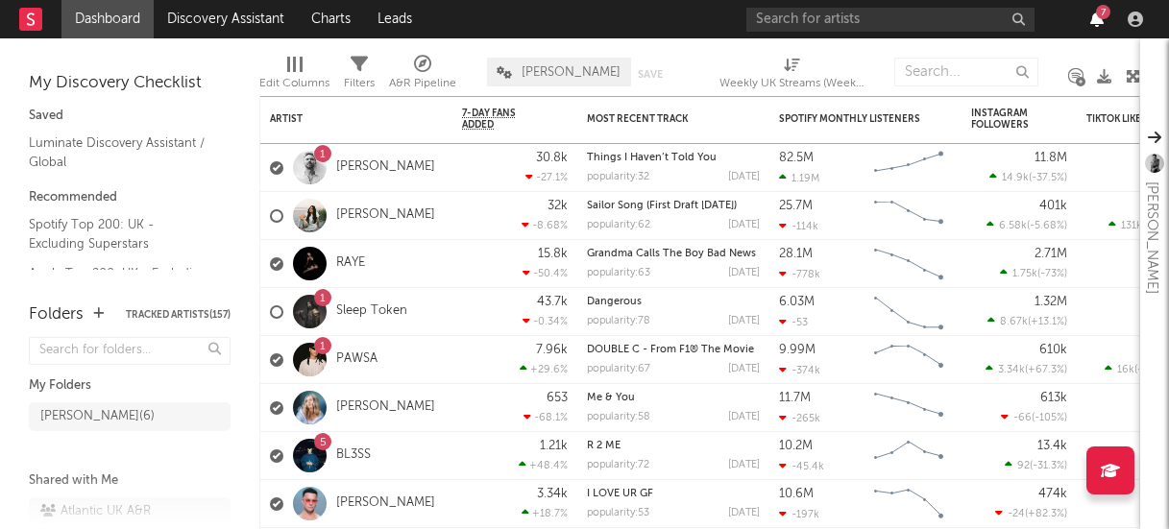
click at [1092, 23] on icon "button" at bounding box center [1096, 19] width 13 height 15
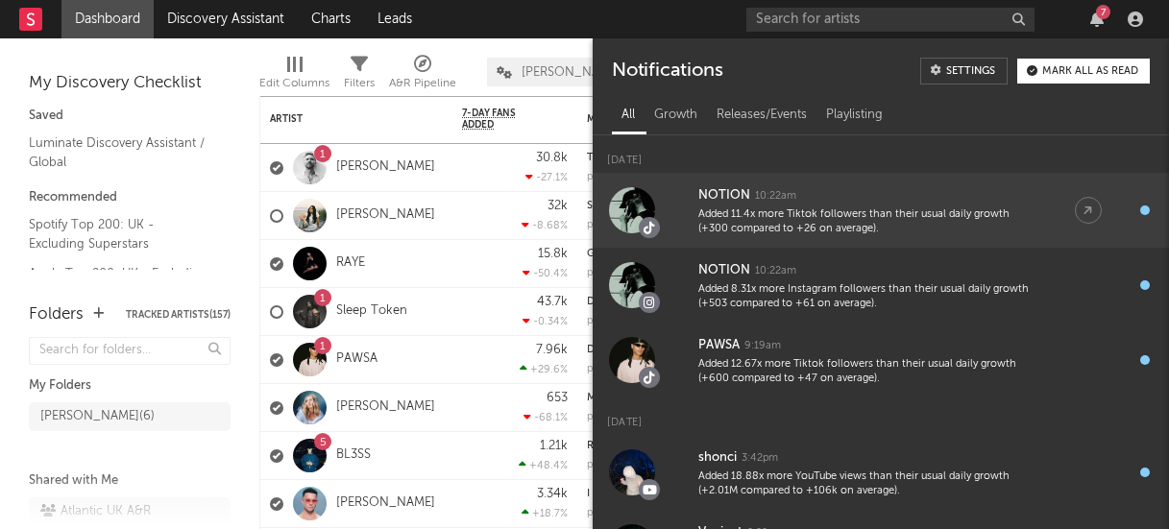
click at [768, 186] on div "NOTION 10:22am" at bounding box center [867, 195] width 338 height 23
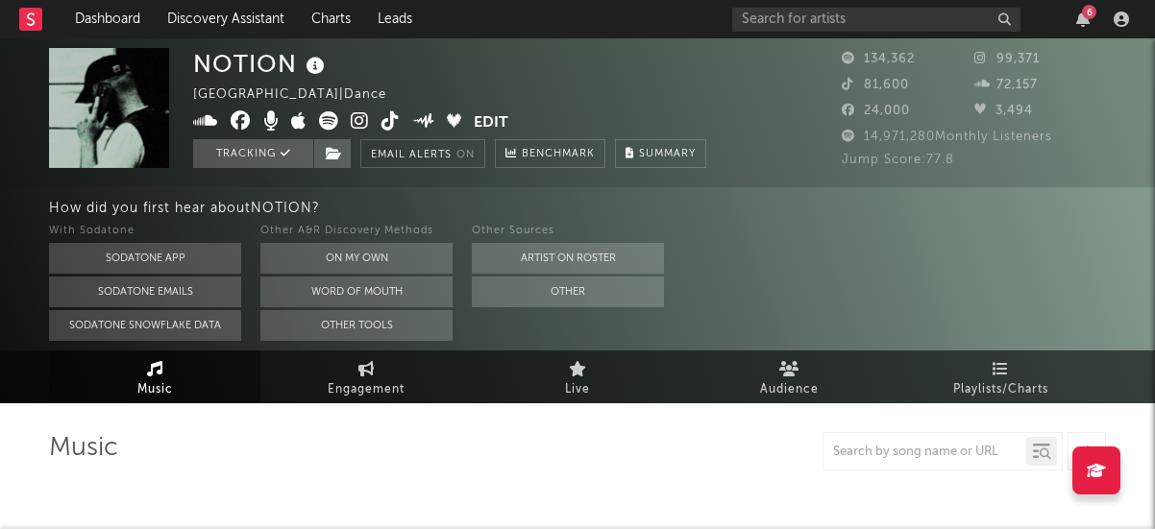
click at [392, 121] on icon at bounding box center [390, 120] width 18 height 19
select select "6m"
click at [1076, 26] on icon "button" at bounding box center [1082, 19] width 13 height 15
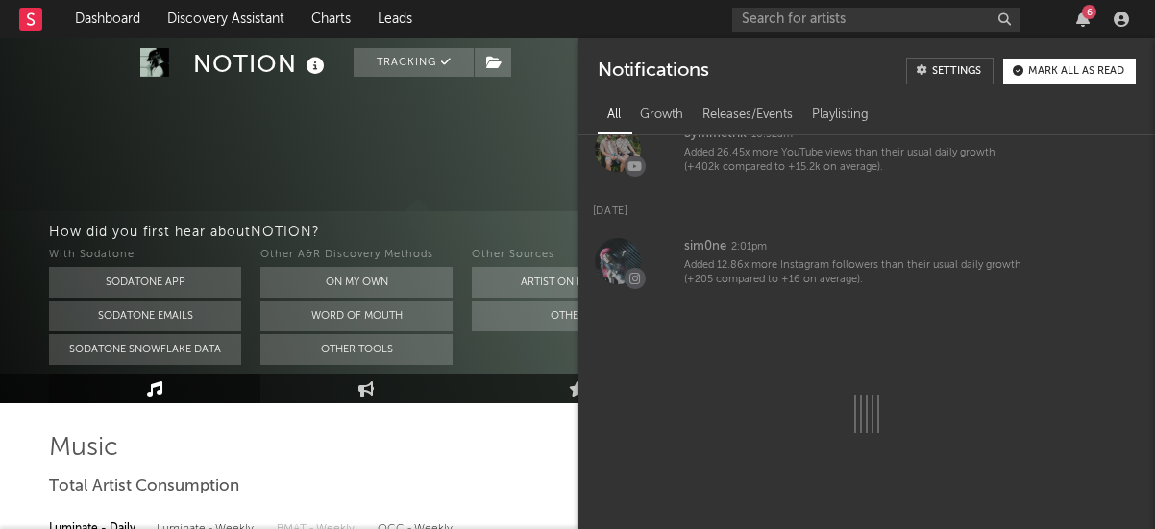
scroll to position [362, 0]
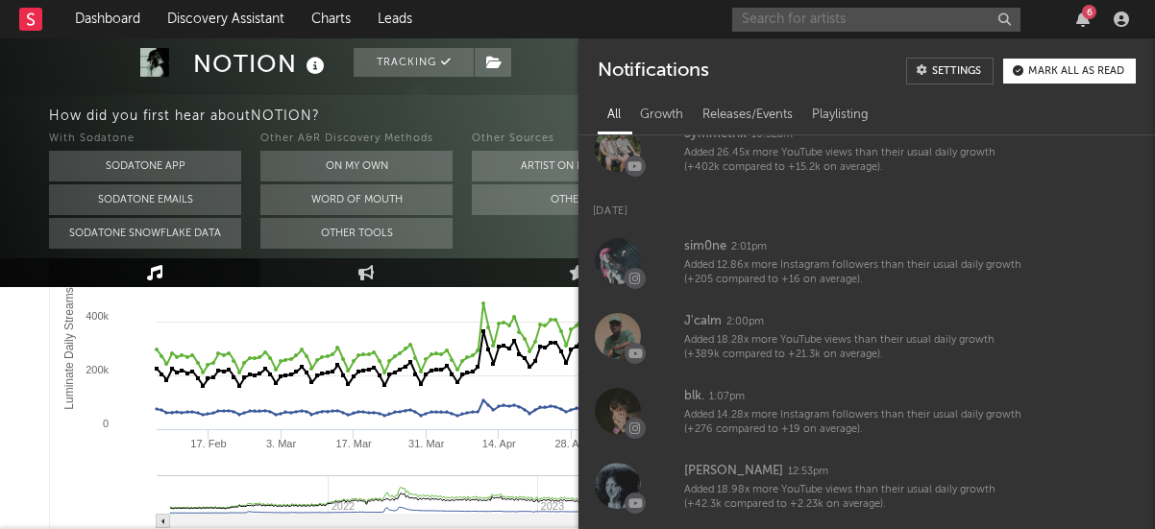
click at [773, 27] on input "text" at bounding box center [876, 20] width 288 height 24
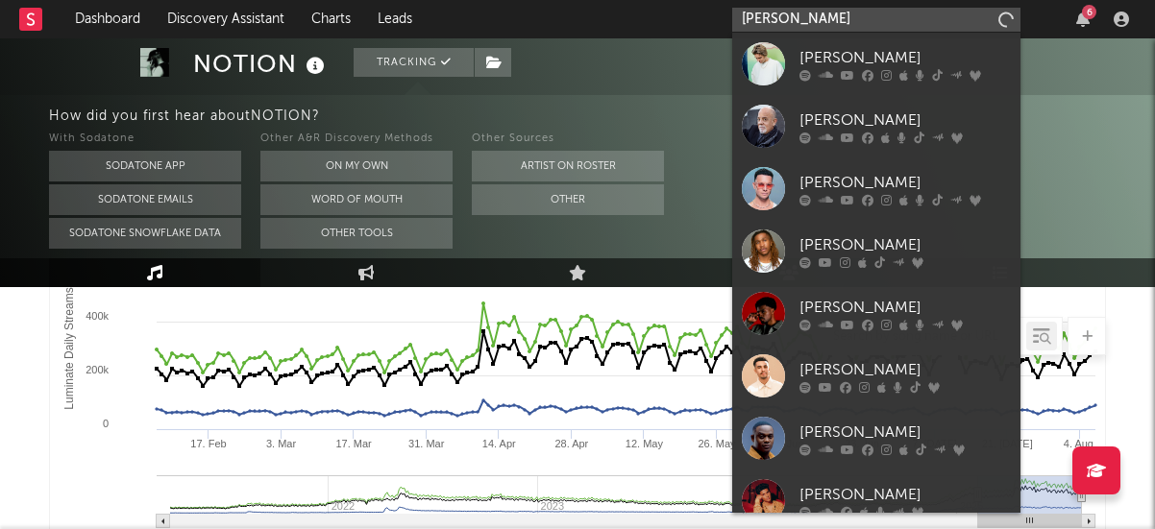
type input "[PERSON_NAME]"
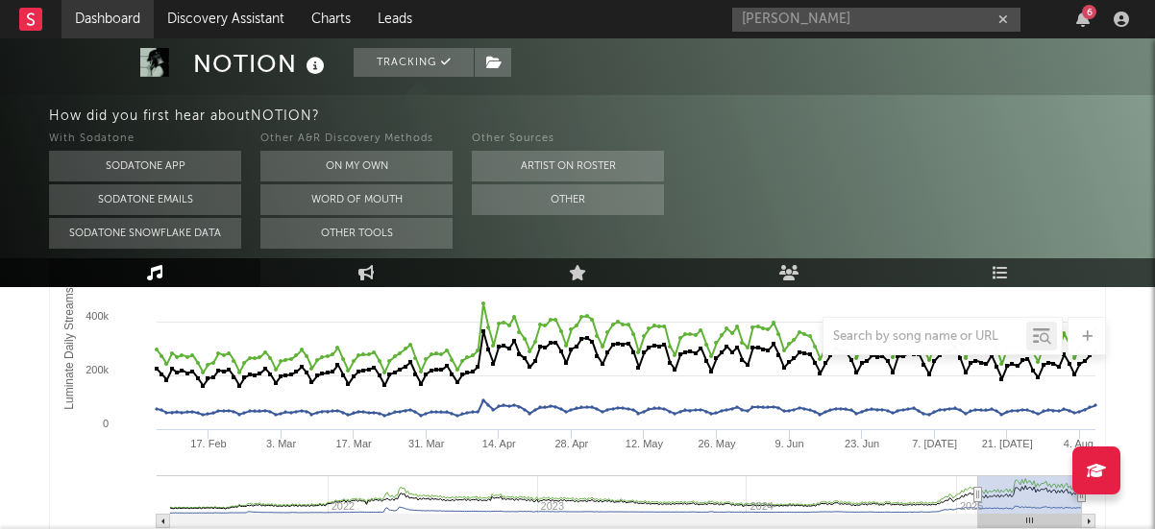
click at [103, 13] on link "Dashboard" at bounding box center [107, 19] width 92 height 38
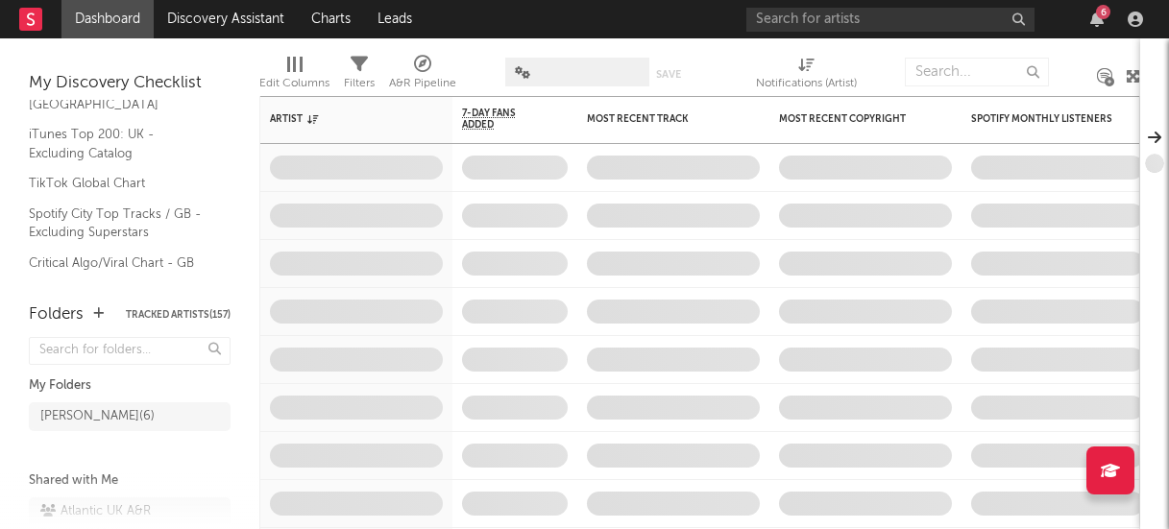
scroll to position [260, 0]
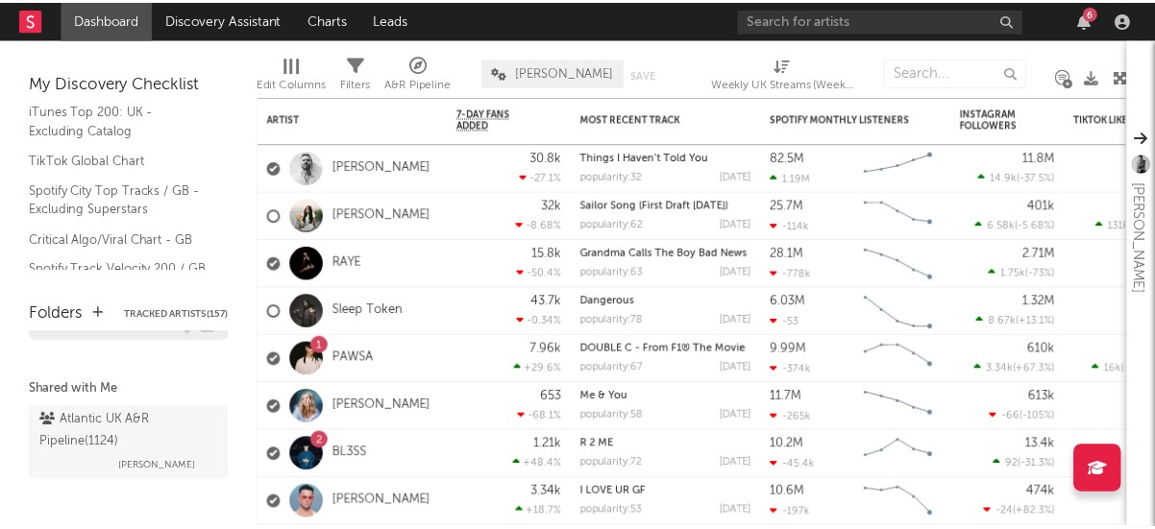
scroll to position [100, 0]
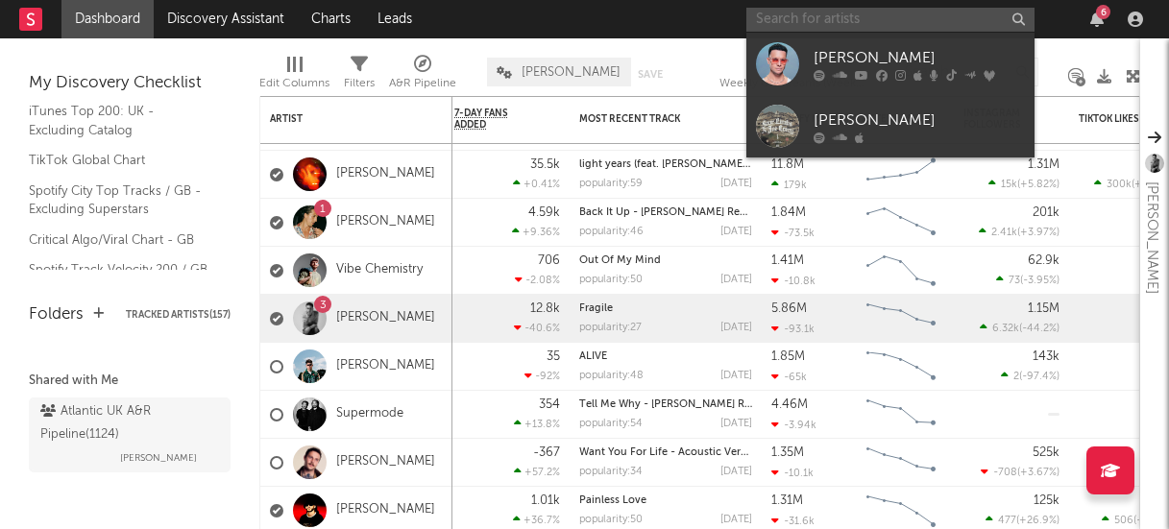
click at [778, 15] on input "text" at bounding box center [890, 20] width 288 height 24
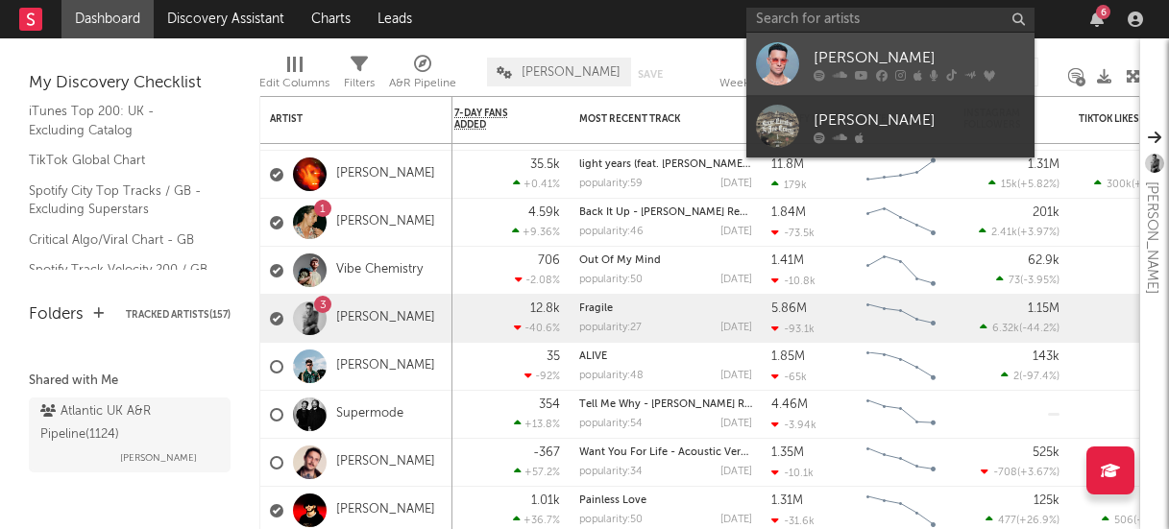
click at [820, 47] on div "[PERSON_NAME]" at bounding box center [919, 57] width 211 height 23
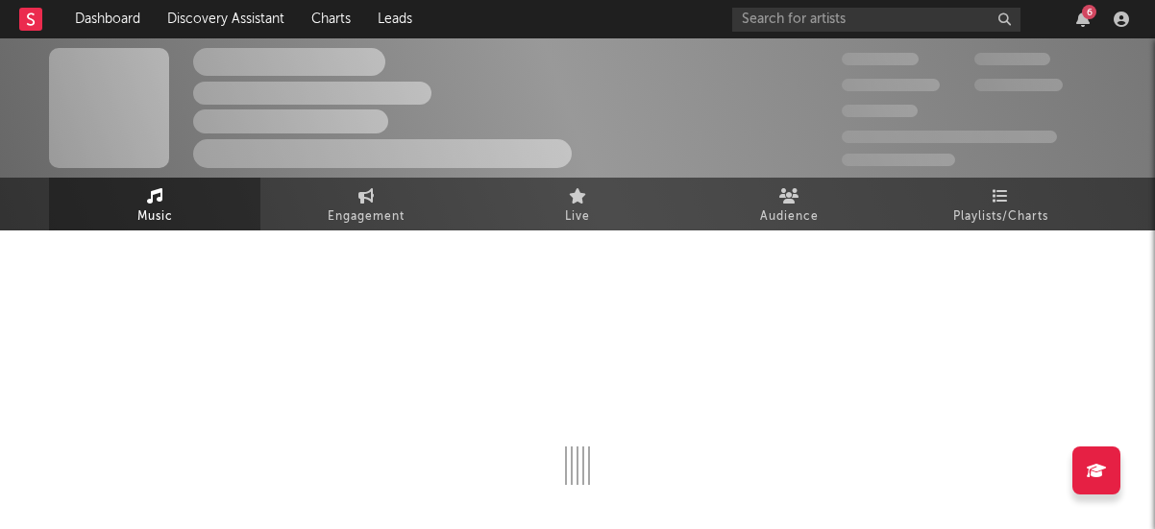
select select "6m"
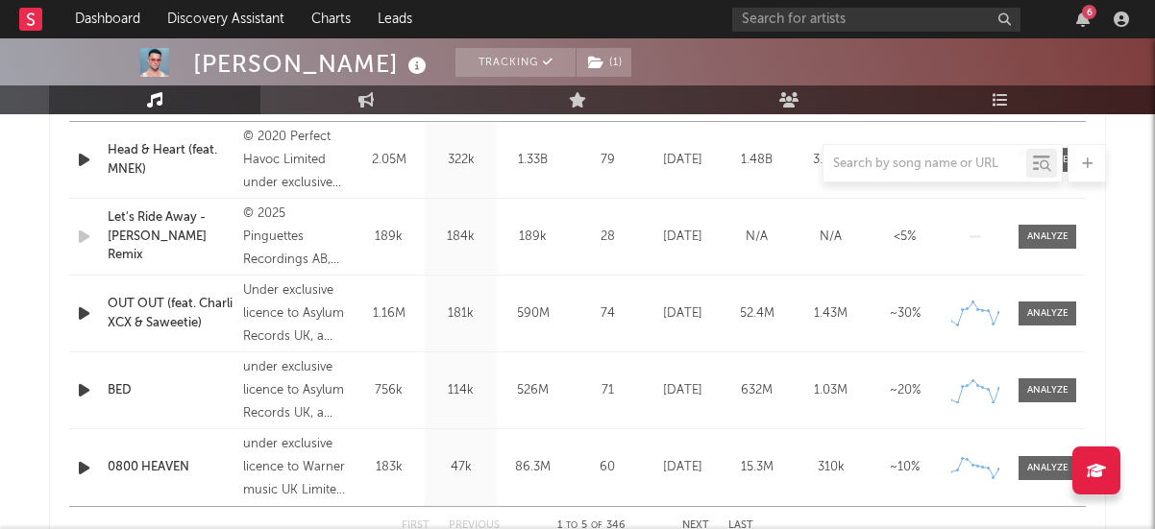
scroll to position [761, 0]
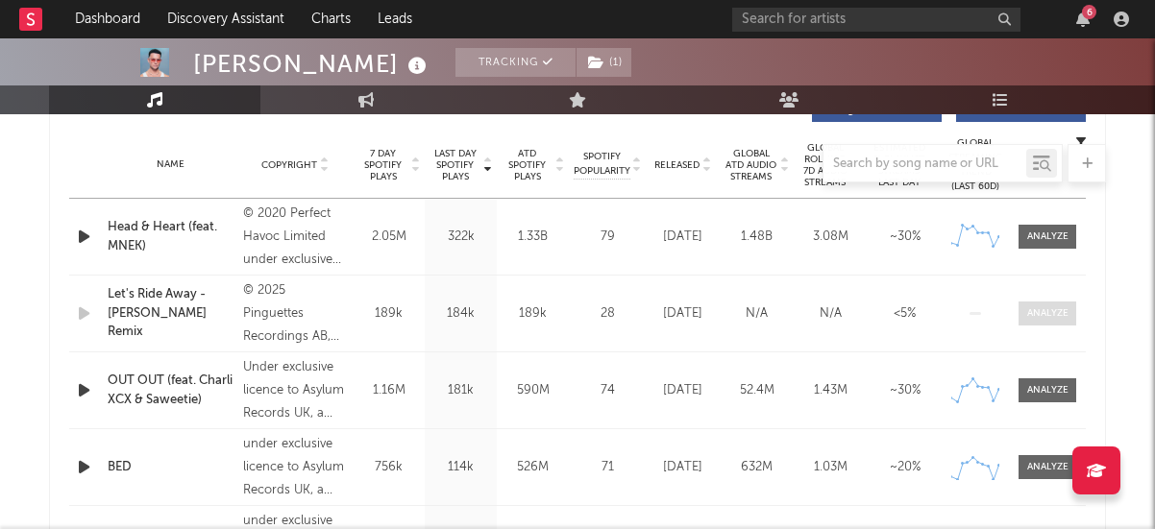
click at [1049, 320] on div at bounding box center [1047, 313] width 41 height 14
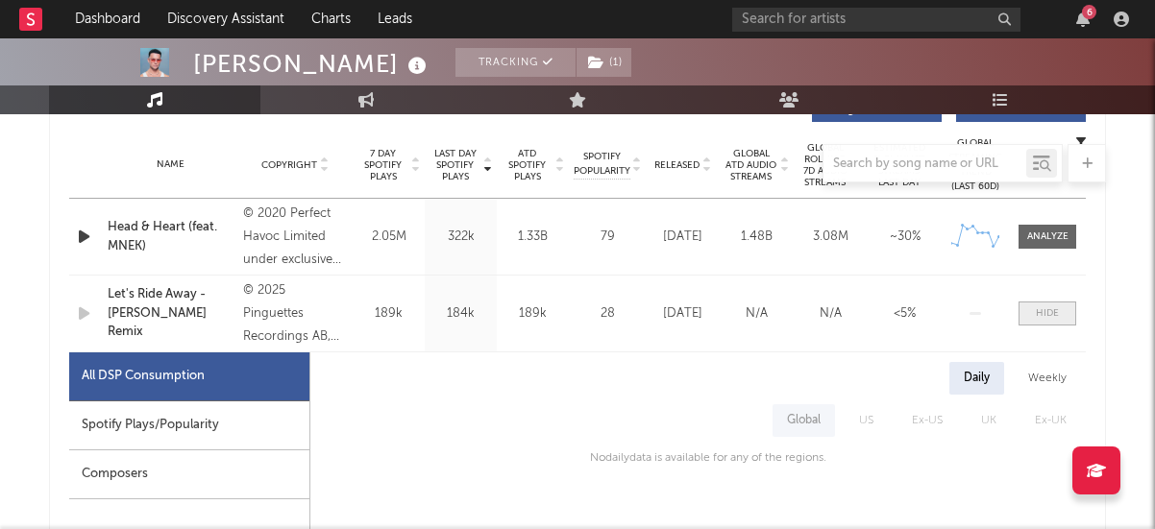
click at [1049, 320] on div at bounding box center [1046, 313] width 23 height 14
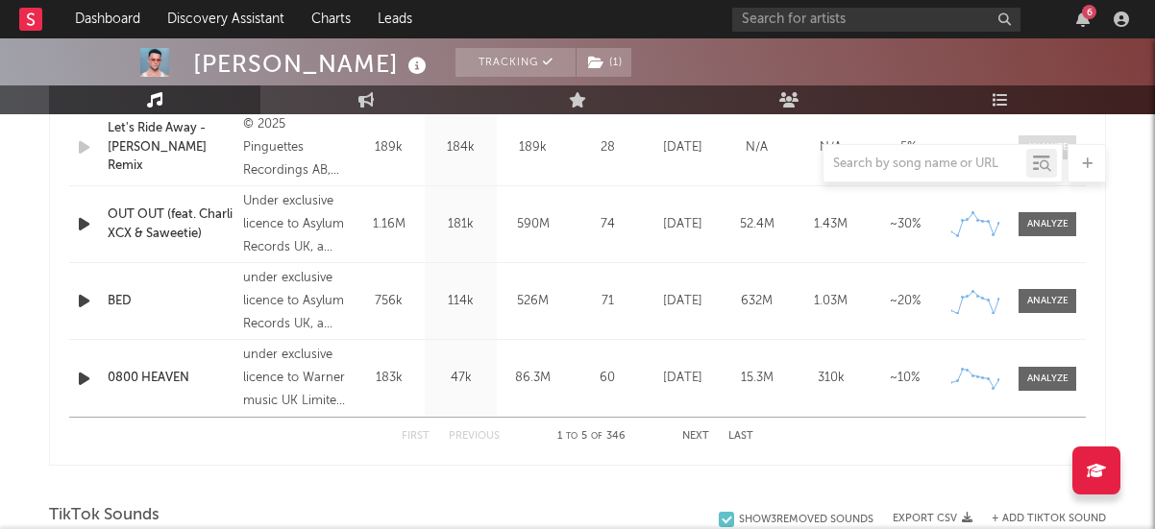
scroll to position [937, 0]
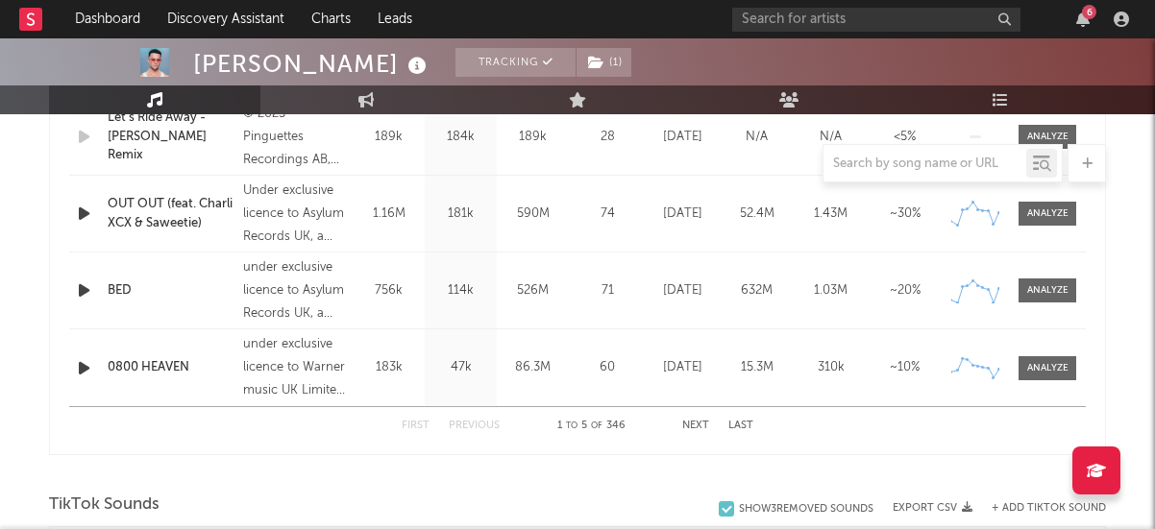
click at [696, 426] on button "Next" at bounding box center [695, 426] width 27 height 11
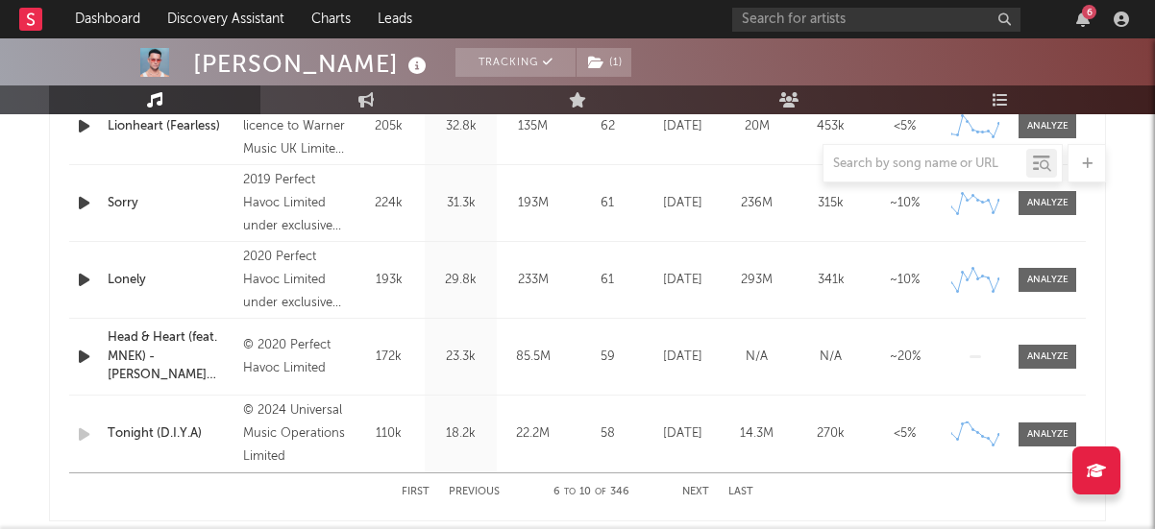
scroll to position [879, 0]
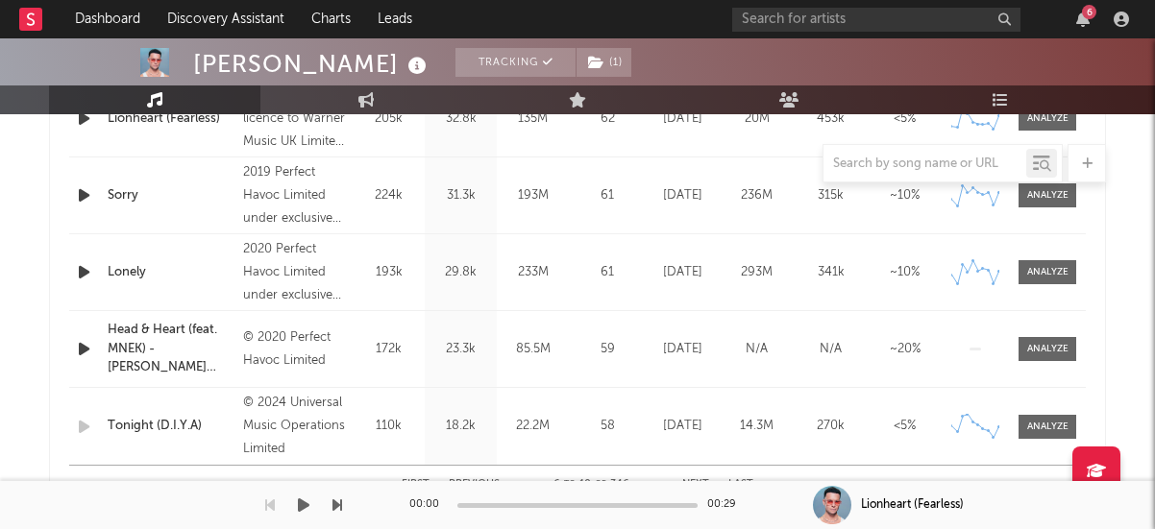
click at [692, 484] on div "00:00 00:29" at bounding box center [577, 505] width 336 height 48
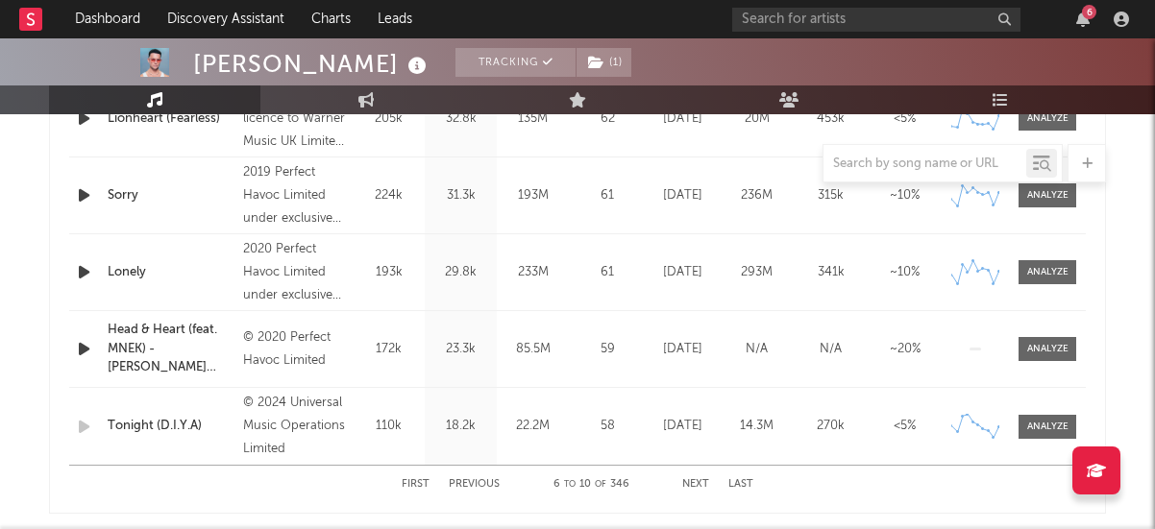
scroll to position [903, 0]
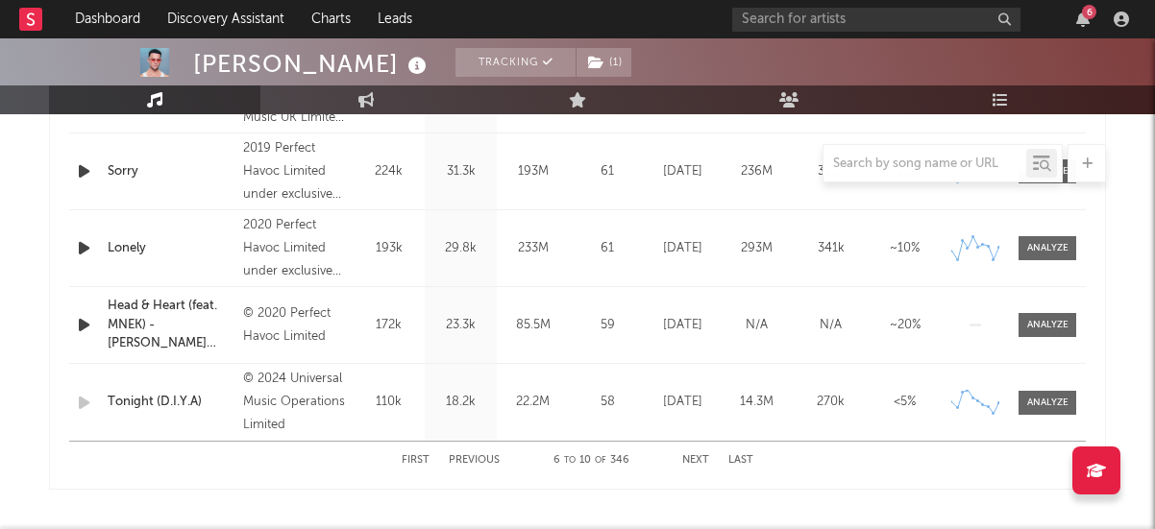
click at [690, 464] on button "Next" at bounding box center [695, 460] width 27 height 11
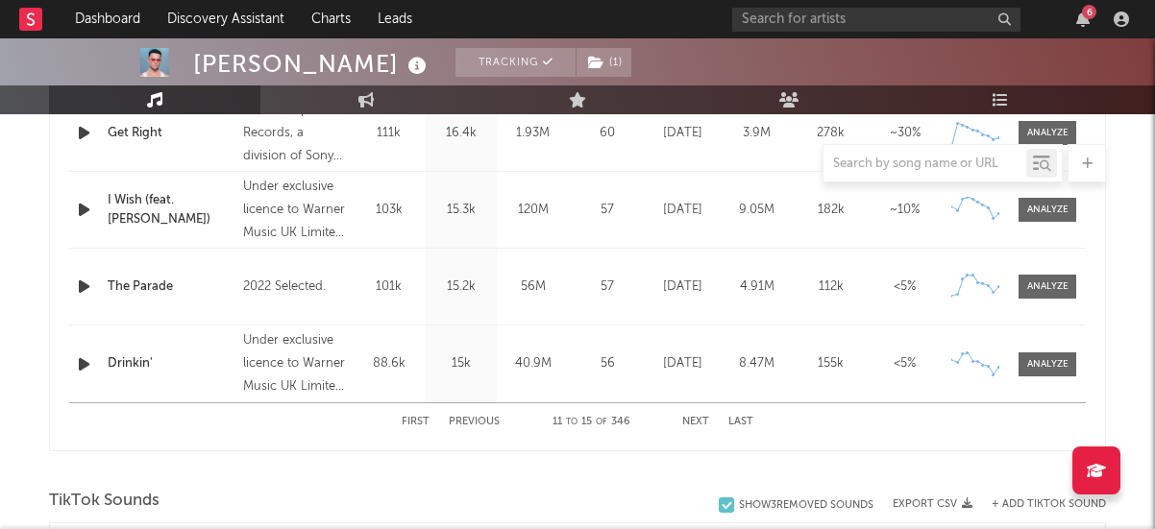
scroll to position [943, 0]
click at [1053, 357] on div at bounding box center [1047, 362] width 41 height 14
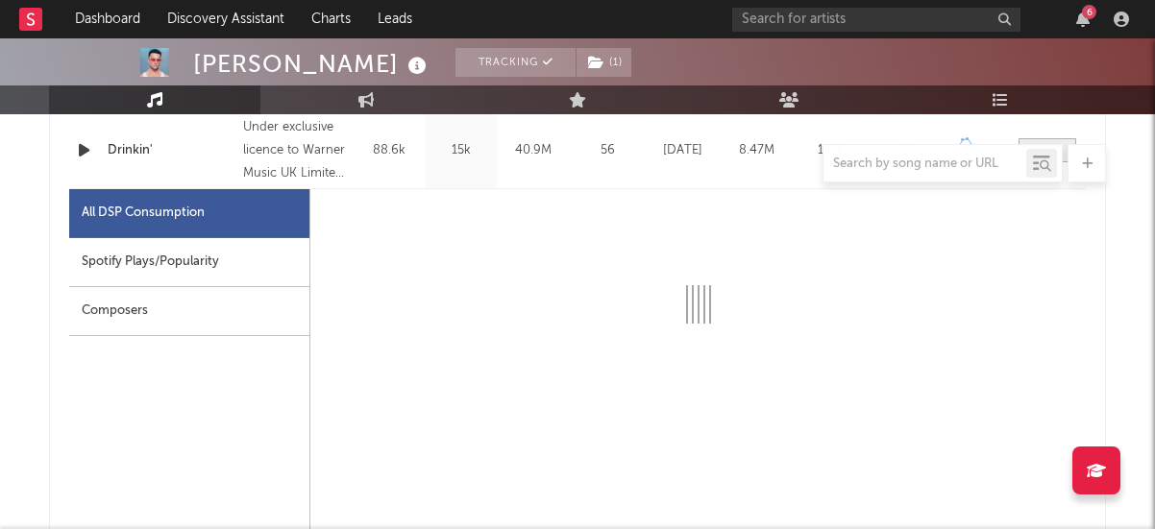
scroll to position [1245, 0]
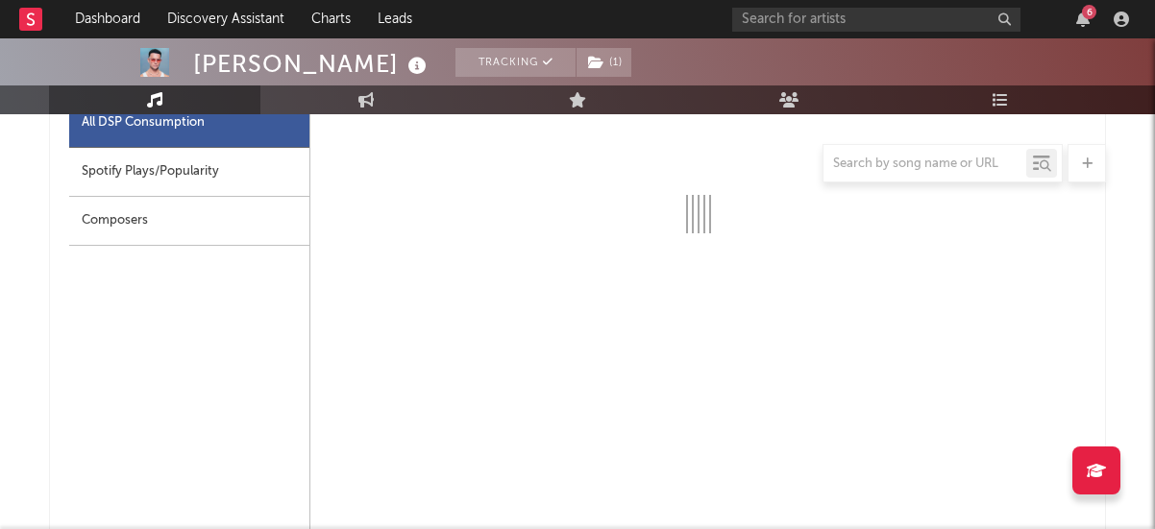
select select "6m"
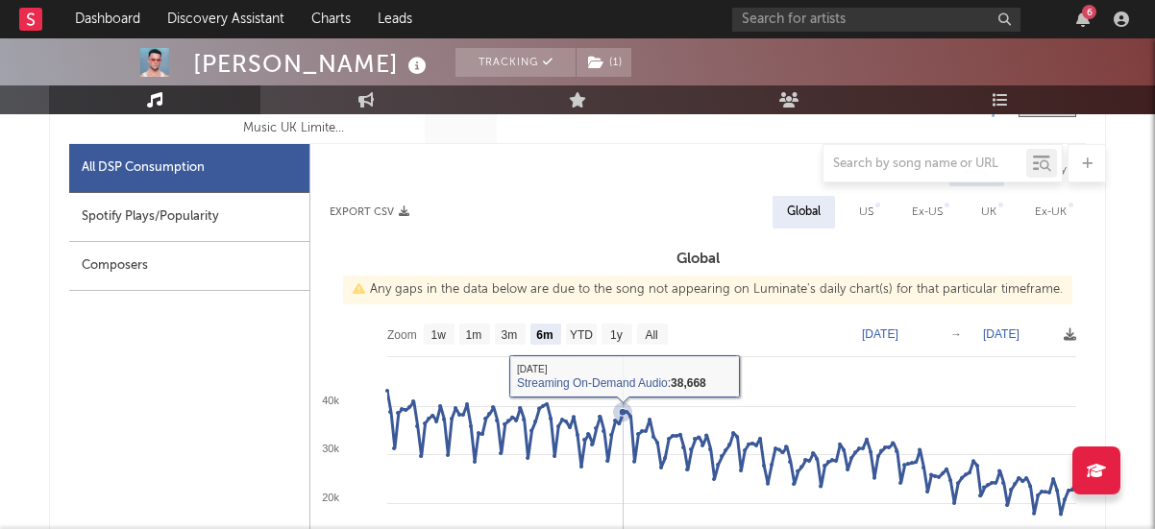
scroll to position [1192, 0]
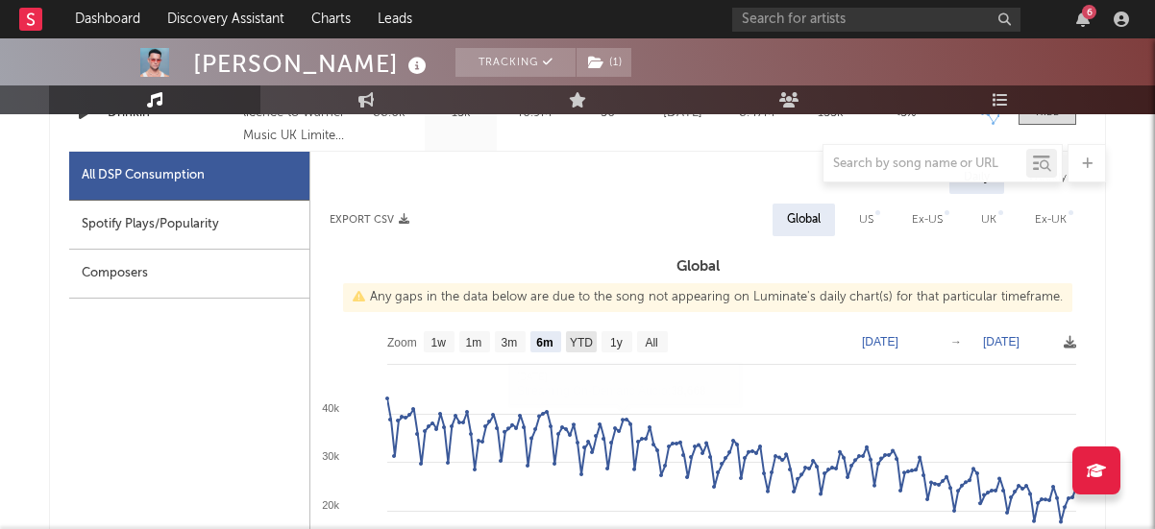
click at [571, 341] on text "YTD" at bounding box center [581, 342] width 23 height 13
select select "YTD"
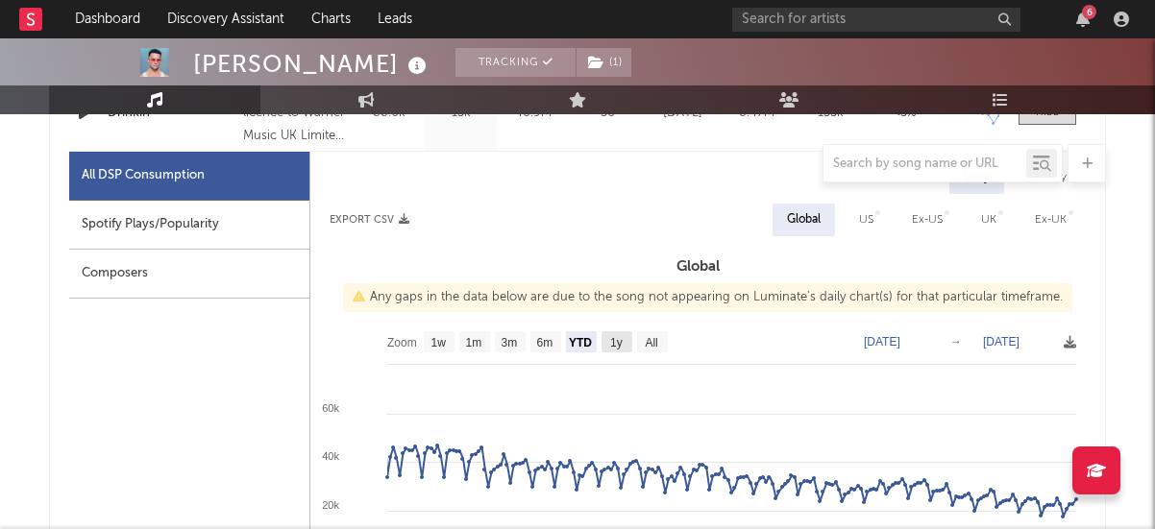
click at [616, 345] on text "1y" at bounding box center [616, 342] width 12 height 13
select select "1y"
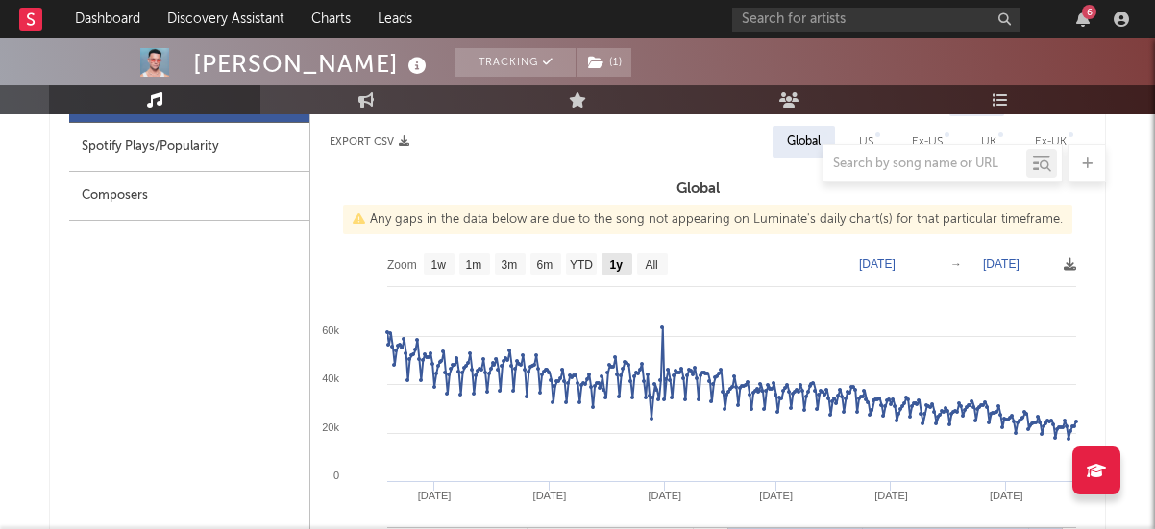
scroll to position [1290, 0]
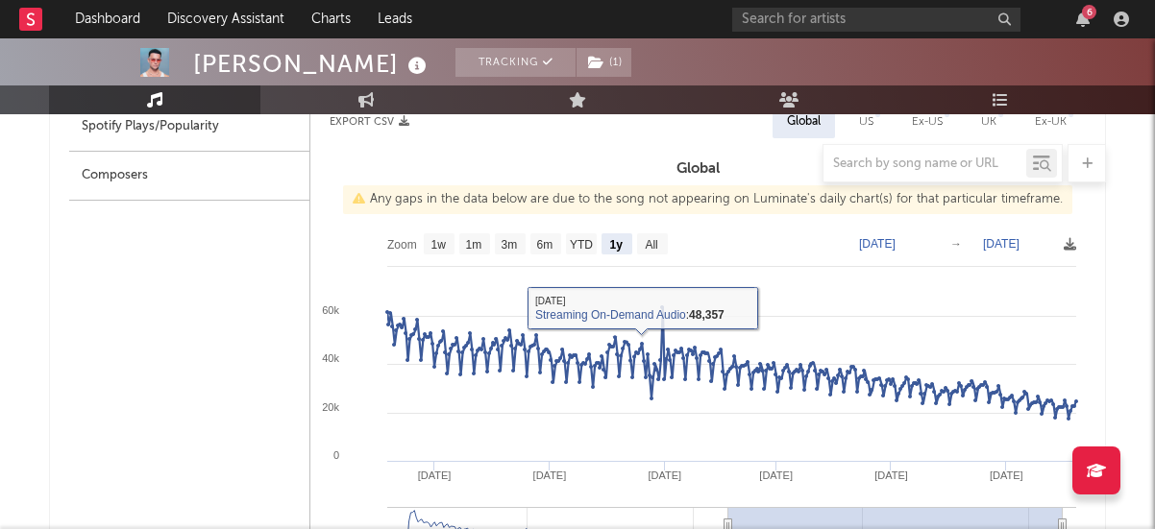
click at [652, 255] on rect at bounding box center [697, 416] width 775 height 384
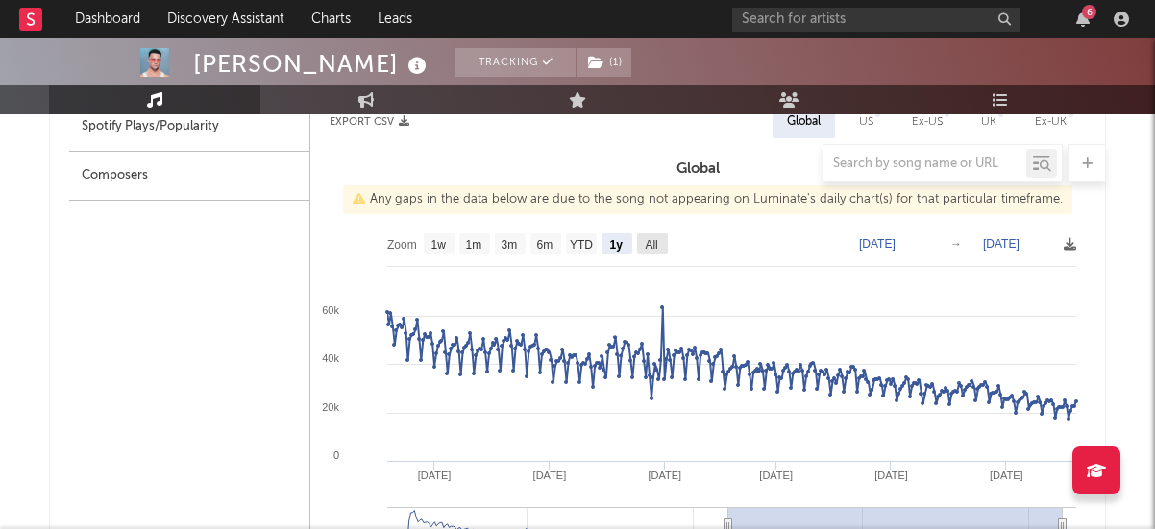
click at [652, 248] on text "All" at bounding box center [651, 244] width 12 height 13
select select "All"
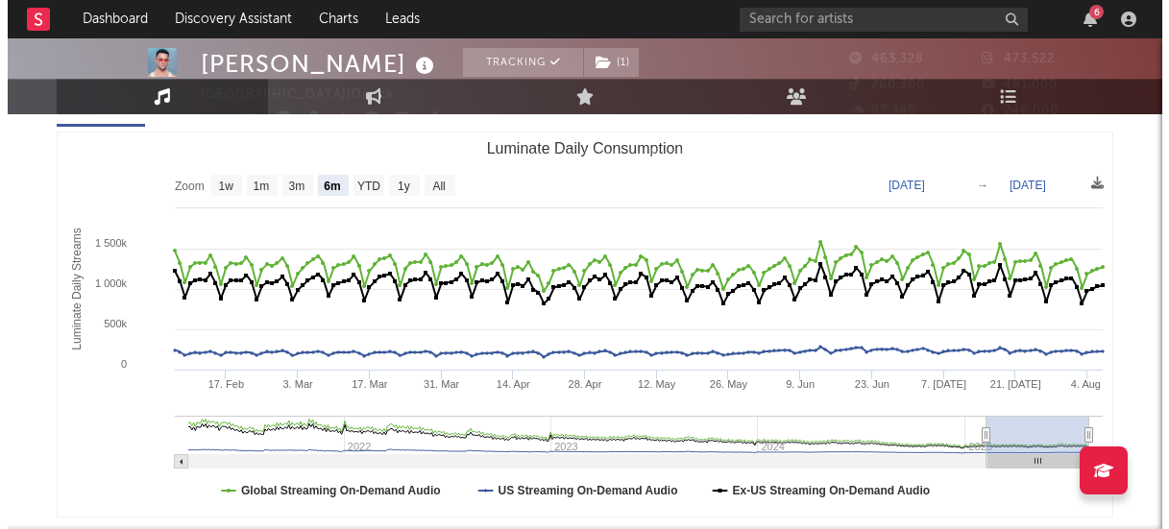
scroll to position [0, 0]
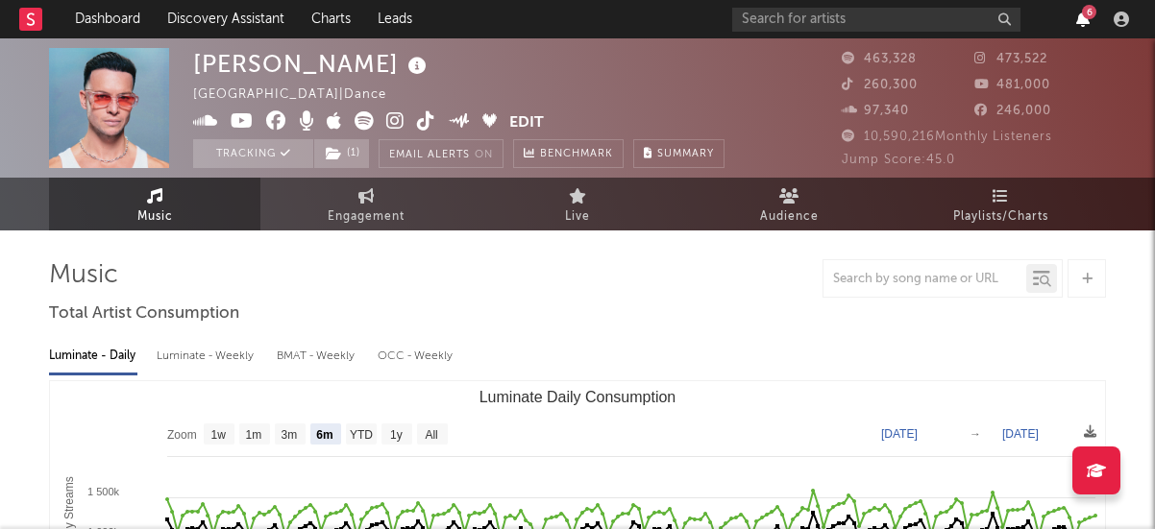
click at [1087, 21] on icon "button" at bounding box center [1082, 19] width 13 height 15
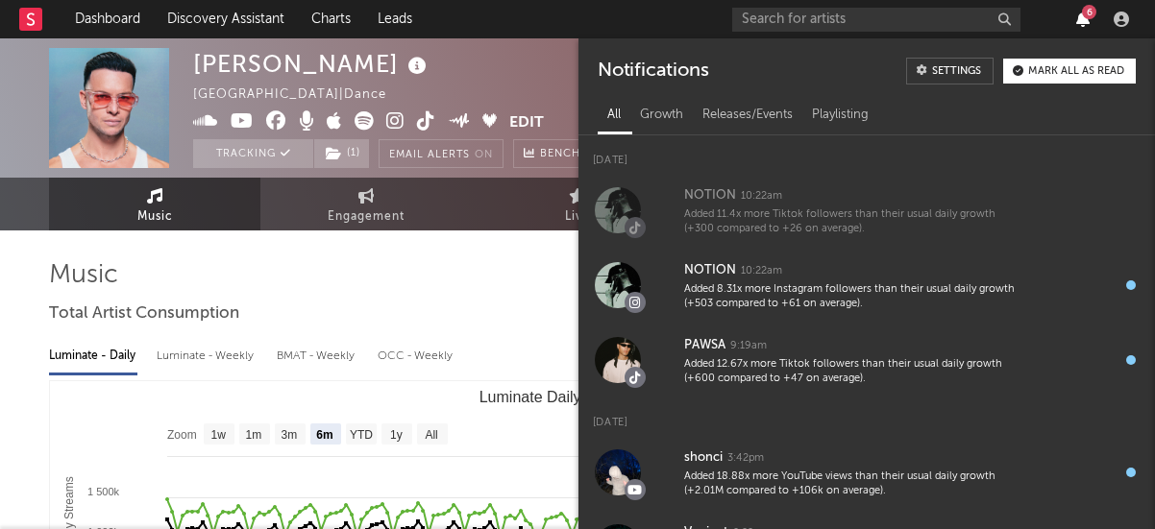
click at [1087, 21] on icon "button" at bounding box center [1082, 19] width 13 height 15
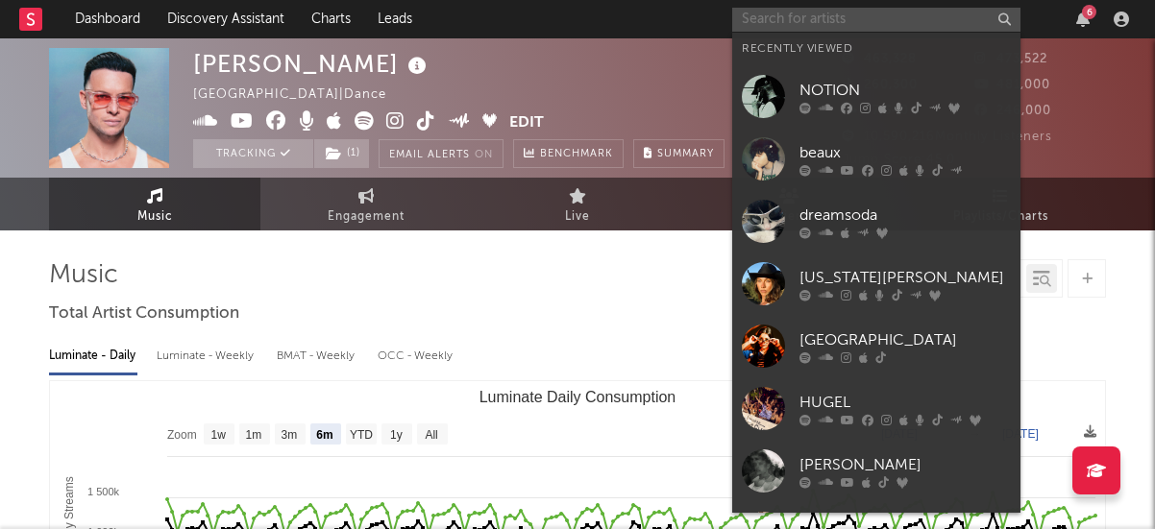
click at [852, 26] on input "text" at bounding box center [876, 20] width 288 height 24
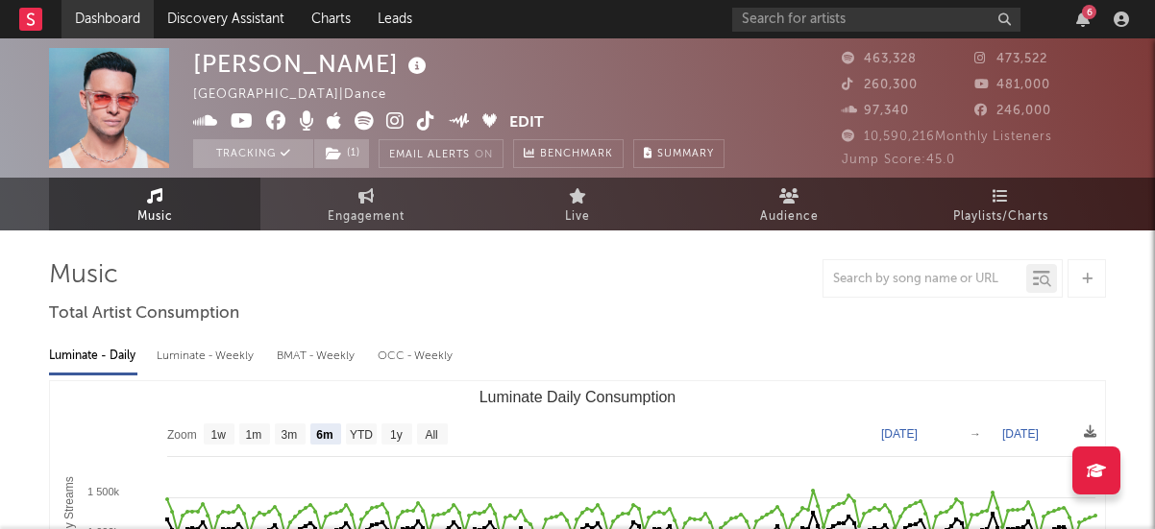
click at [126, 25] on link "Dashboard" at bounding box center [107, 19] width 92 height 38
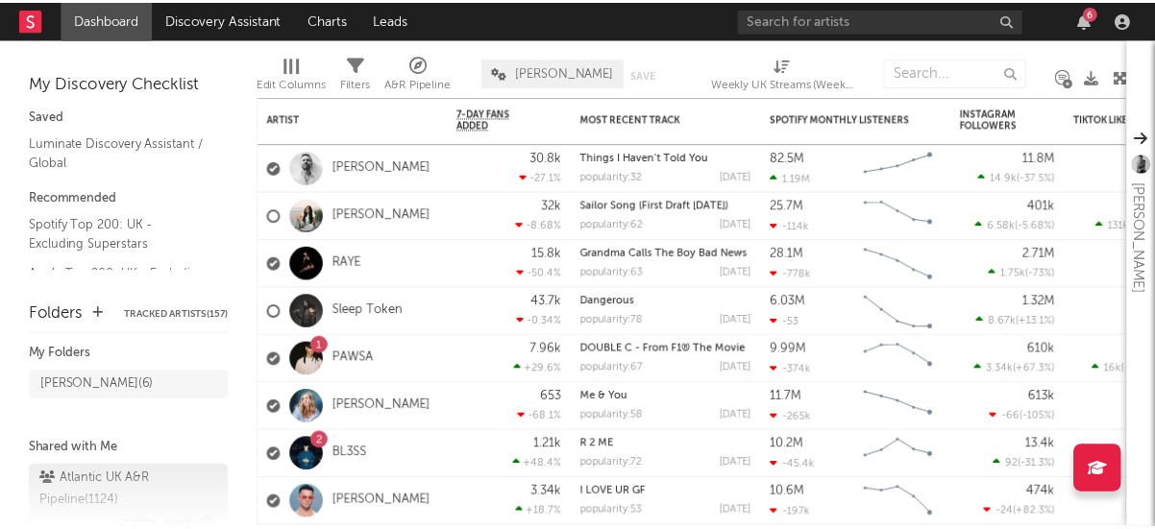
scroll to position [22, 0]
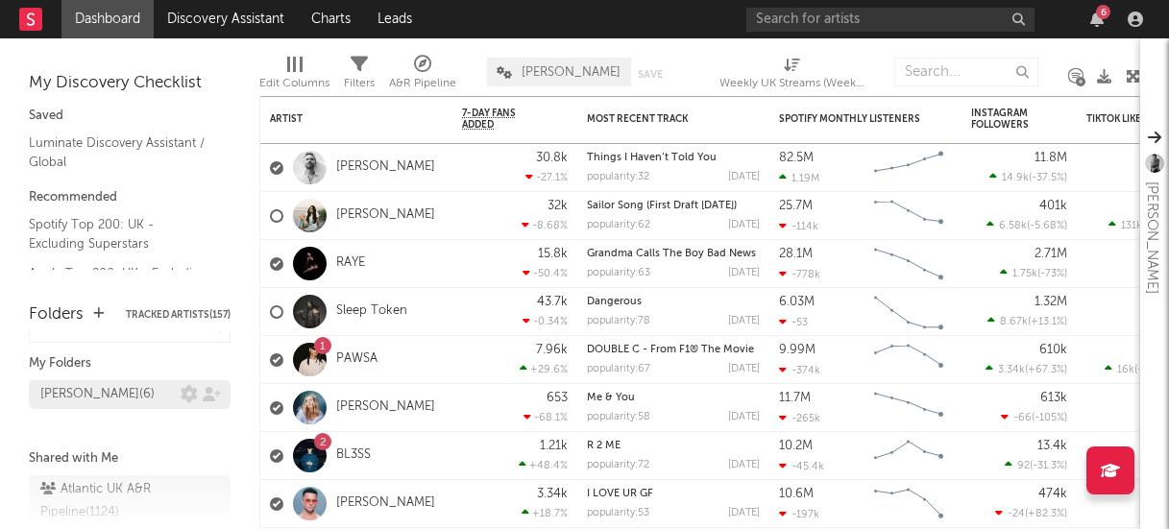
click at [106, 391] on div "[PERSON_NAME] ( 6 )" at bounding box center [97, 394] width 114 height 23
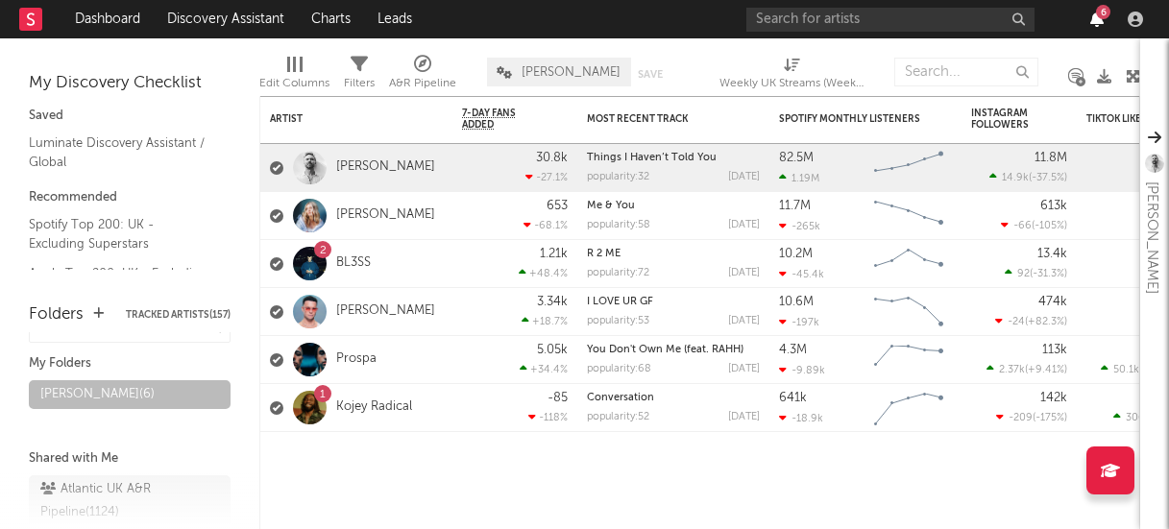
click at [1095, 21] on icon "button" at bounding box center [1096, 19] width 13 height 15
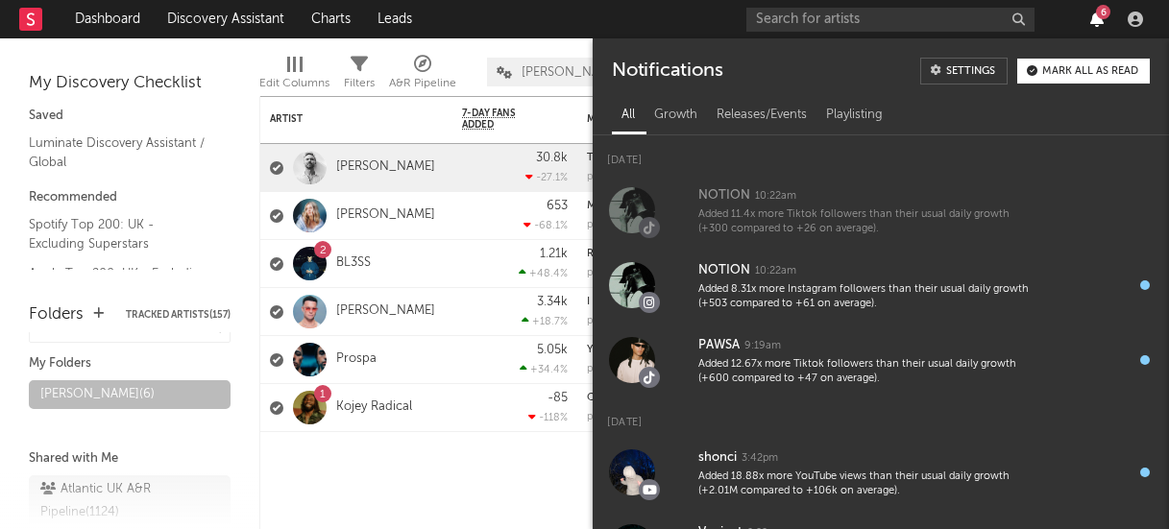
click at [1094, 21] on icon "button" at bounding box center [1096, 19] width 13 height 15
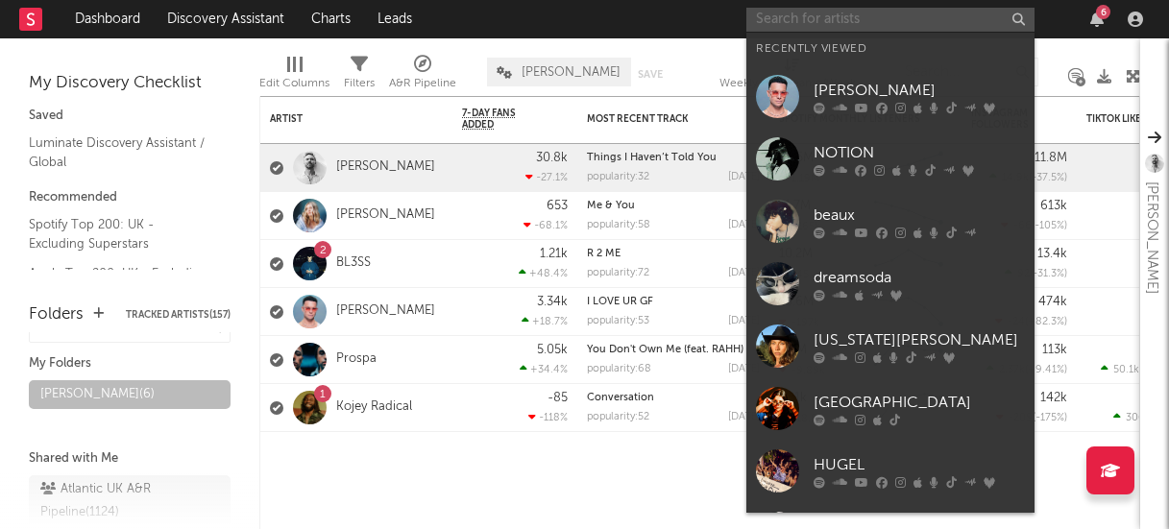
click at [872, 20] on input "text" at bounding box center [890, 20] width 288 height 24
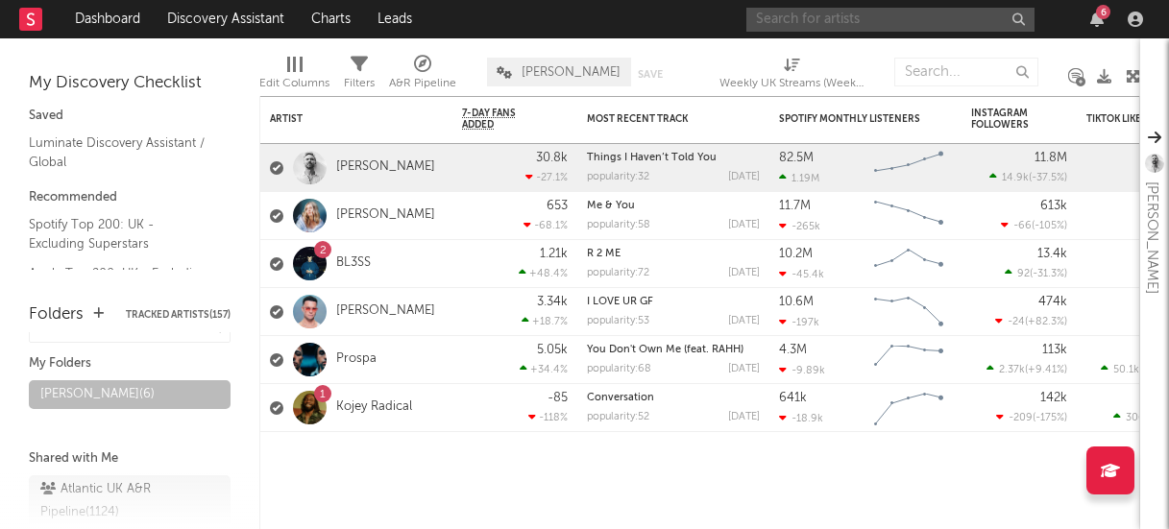
click at [811, 17] on input "text" at bounding box center [890, 20] width 288 height 24
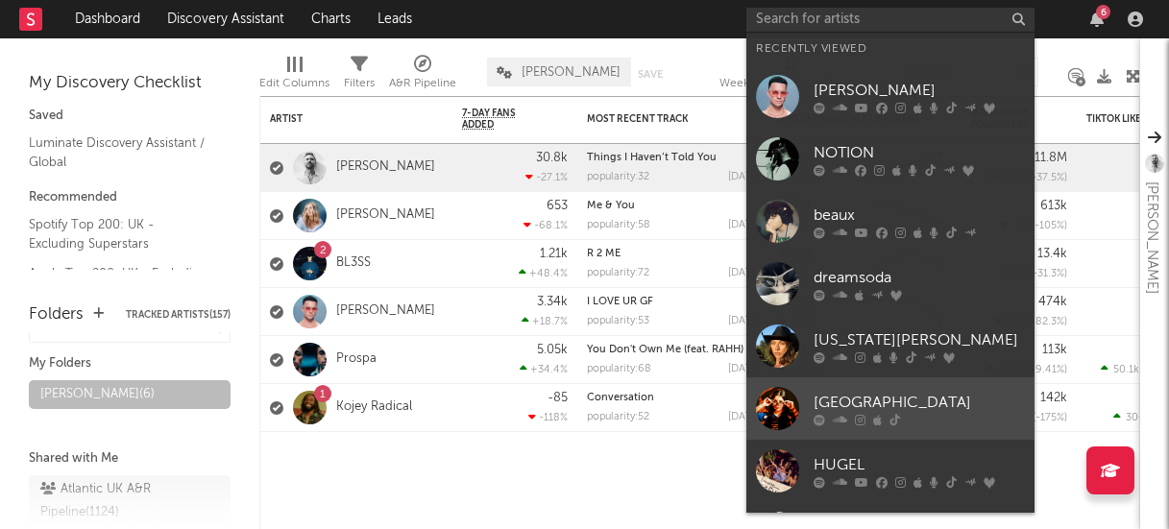
click at [849, 407] on div "[GEOGRAPHIC_DATA]" at bounding box center [919, 402] width 211 height 23
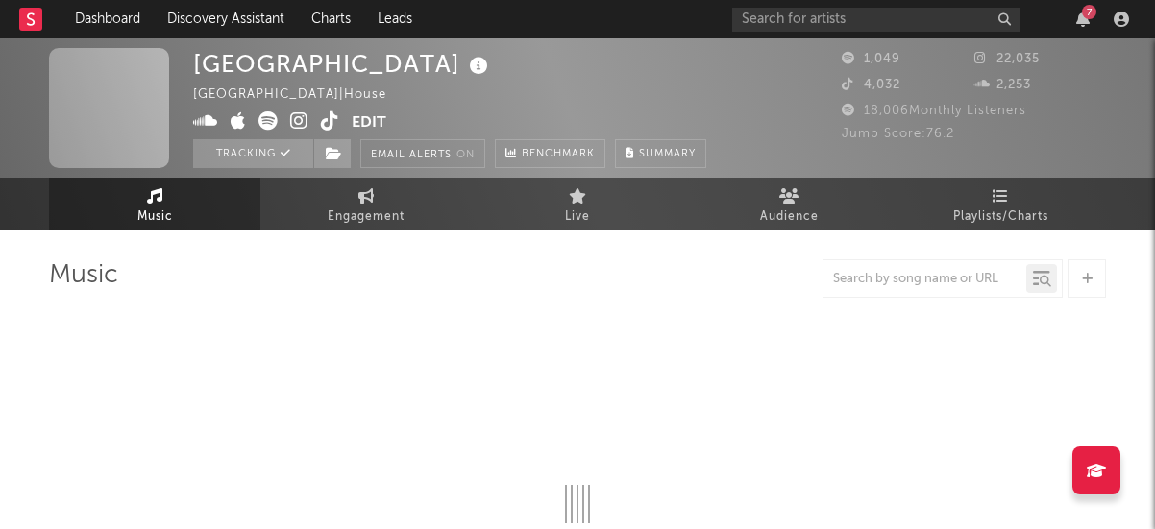
select select "1w"
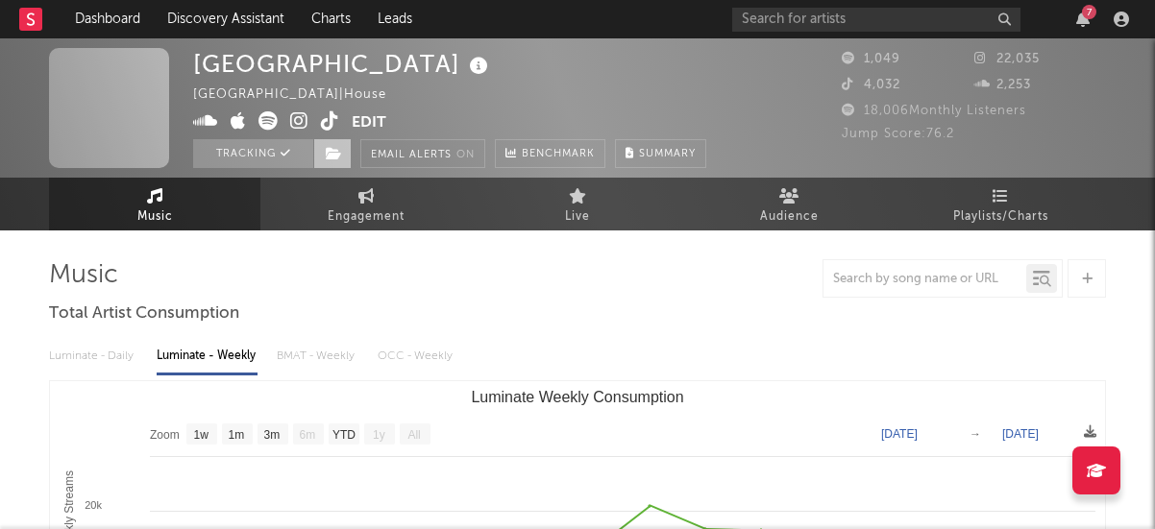
click at [335, 154] on icon at bounding box center [334, 153] width 16 height 13
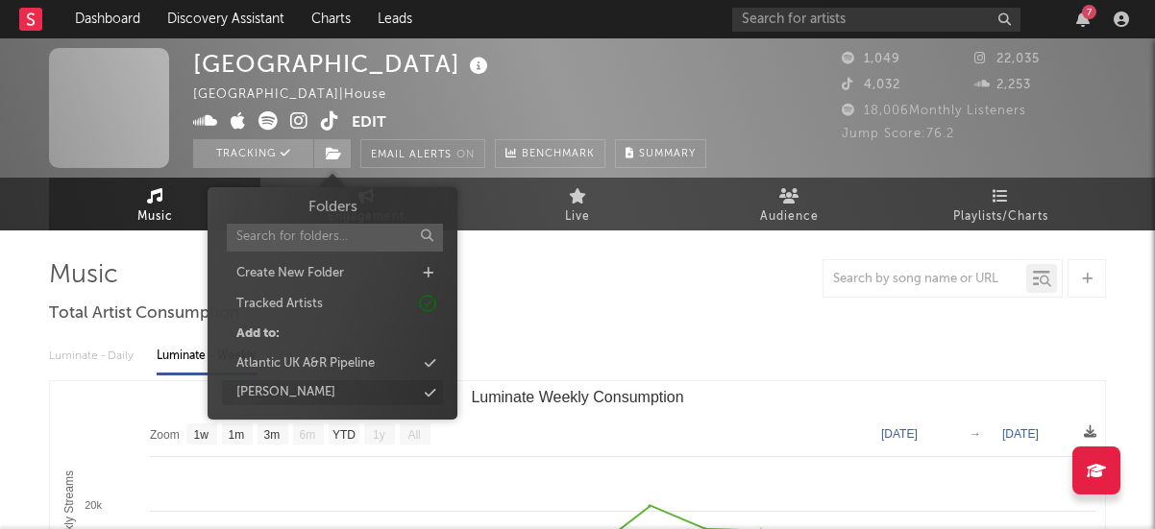
click at [362, 391] on div "[PERSON_NAME]" at bounding box center [332, 392] width 221 height 25
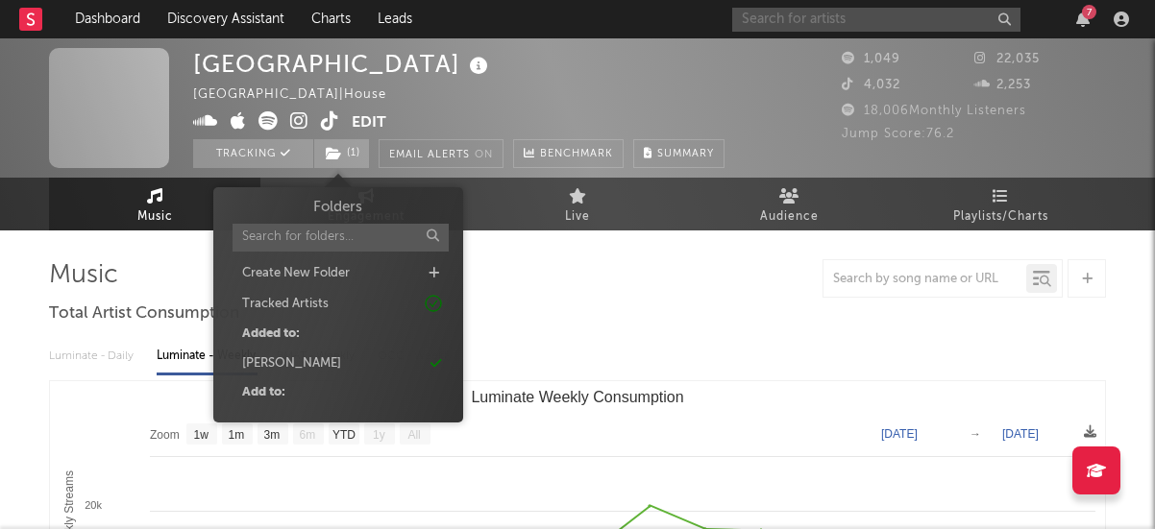
click at [799, 19] on input "text" at bounding box center [876, 20] width 288 height 24
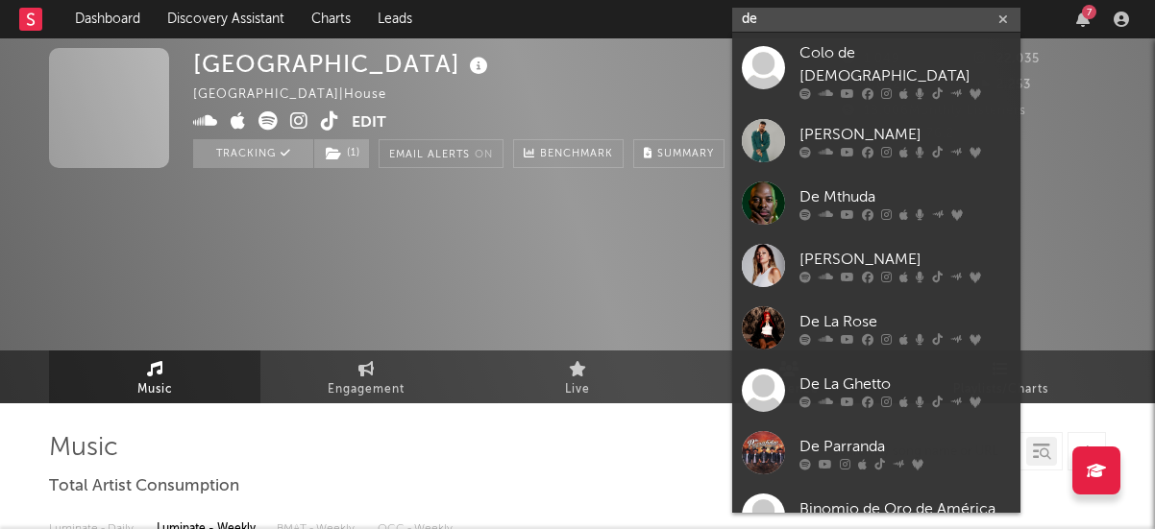
type input "d"
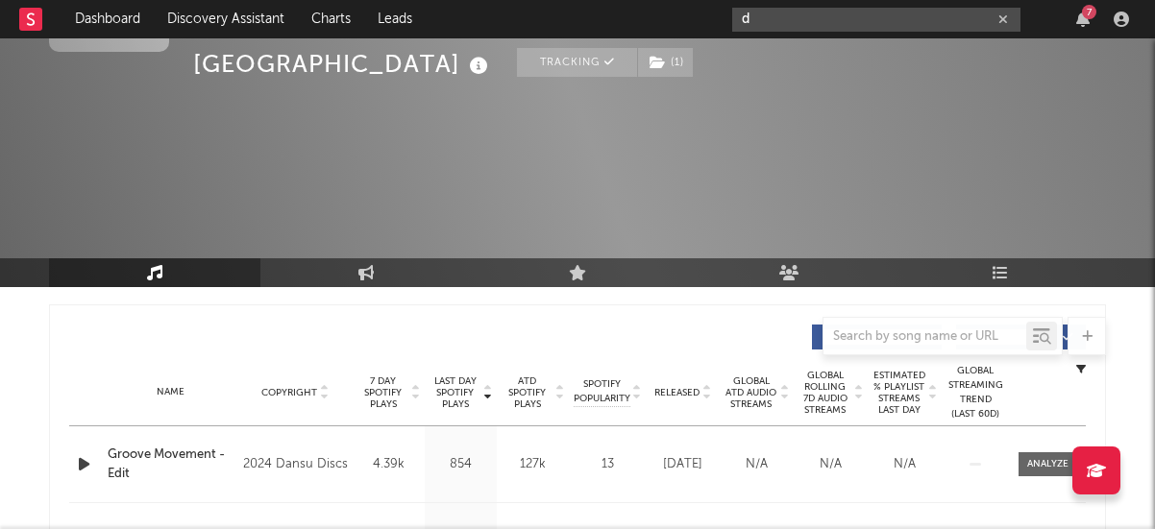
scroll to position [976, 0]
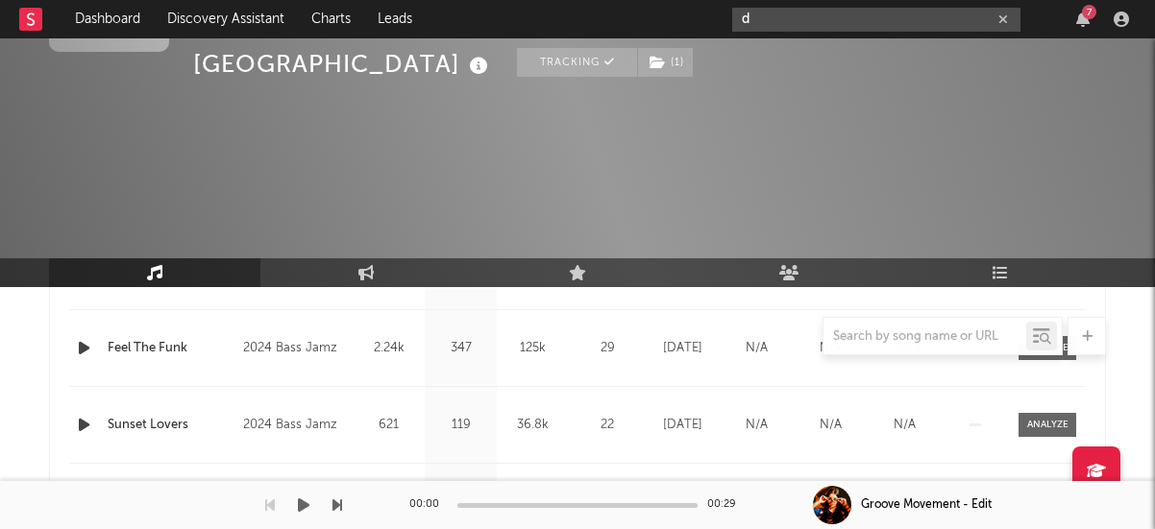
type input "d"
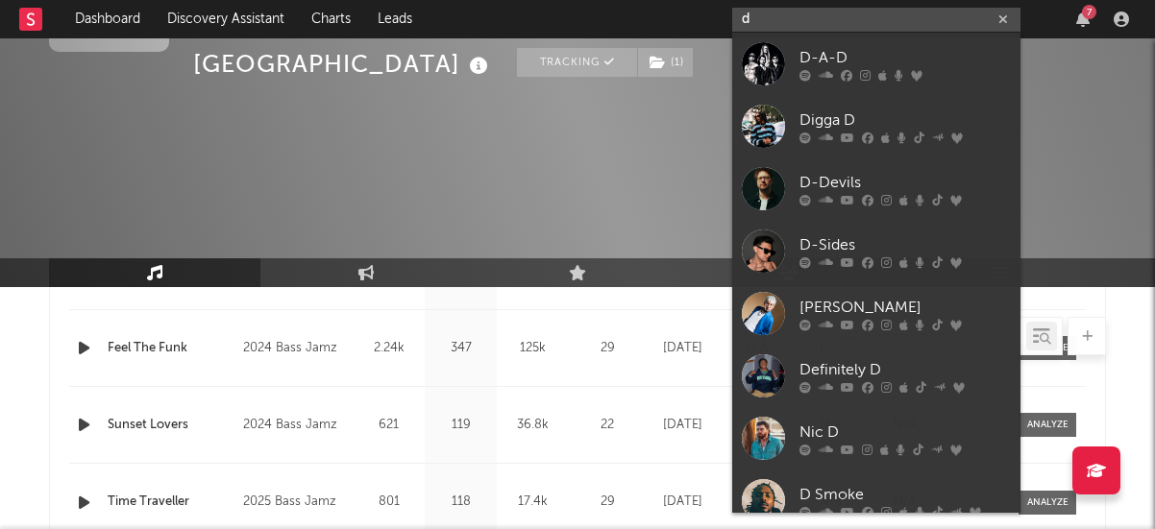
click at [779, 20] on input "d" at bounding box center [876, 20] width 288 height 24
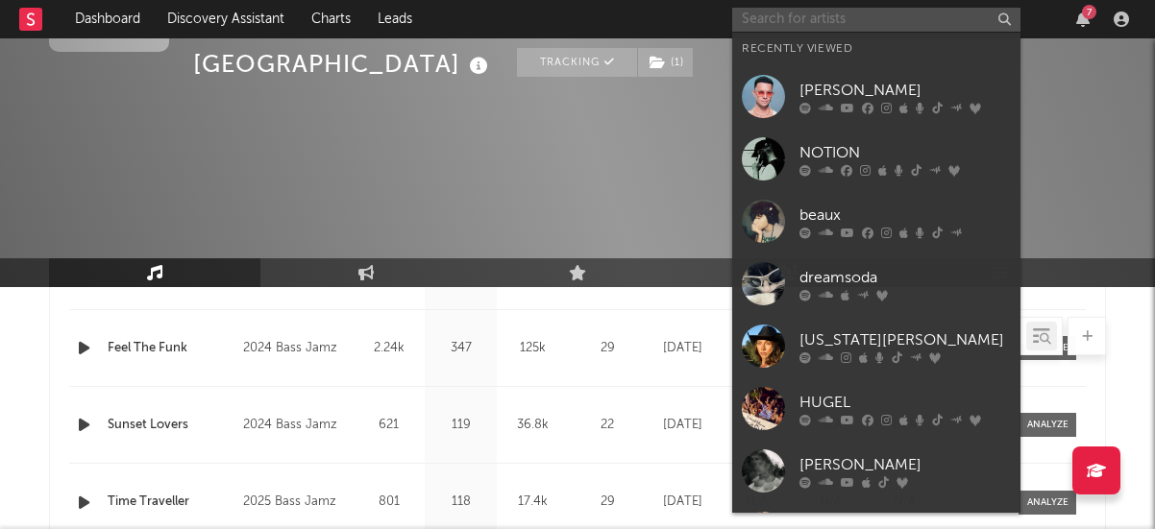
paste input "[URL][DOMAIN_NAME]"
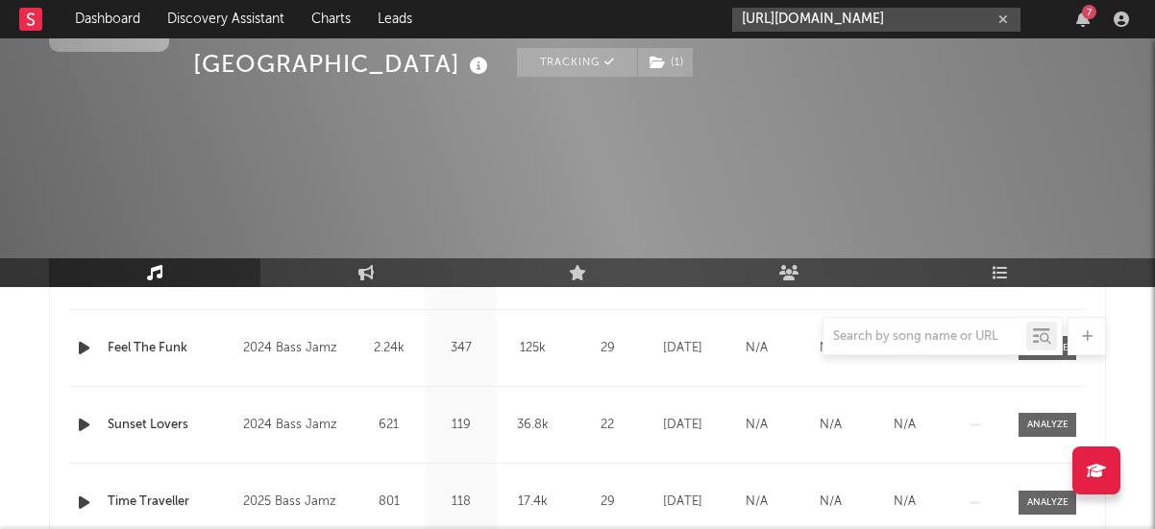
type input "[URL][DOMAIN_NAME]"
click at [832, 76] on div "Ellia Jaya Tracking ( 1 ) [GEOGRAPHIC_DATA] | House Edit Tracking ( 1 ) Email A…" at bounding box center [577, 104] width 1155 height 365
click at [852, 13] on input "[URL][DOMAIN_NAME]" at bounding box center [876, 20] width 288 height 24
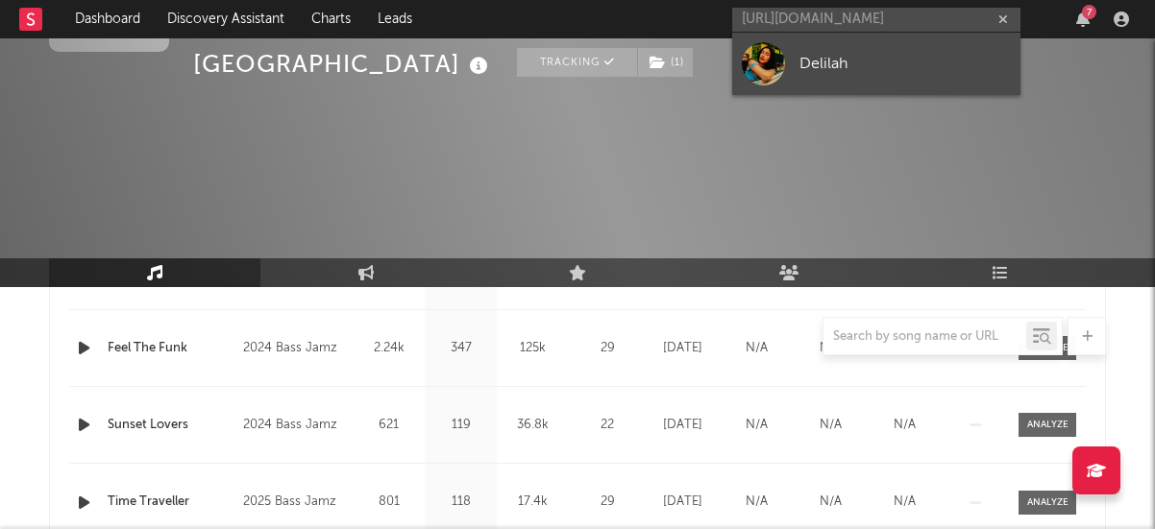
click at [831, 53] on div "Delilah" at bounding box center [904, 63] width 211 height 23
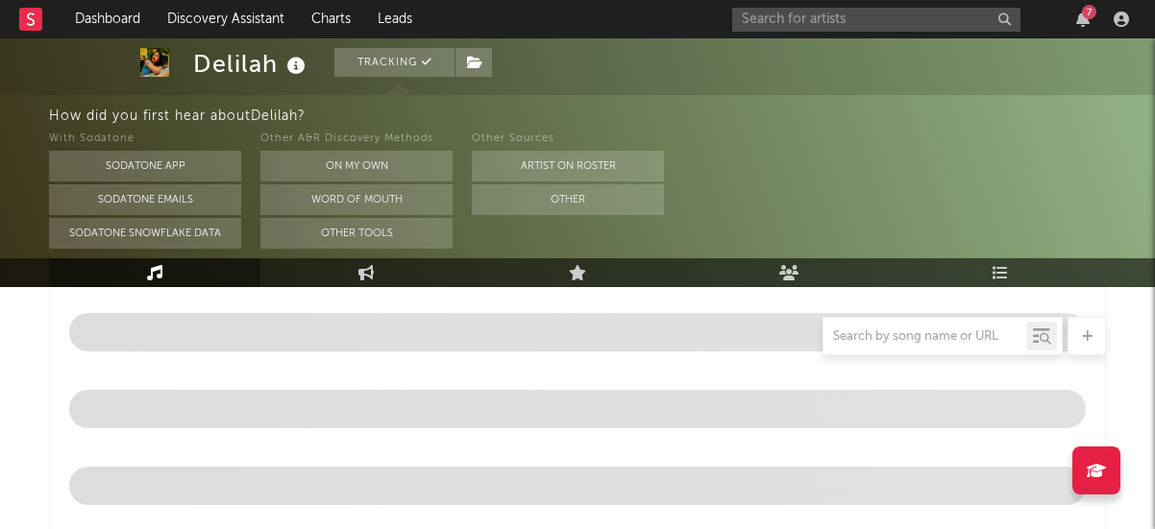
scroll to position [973, 0]
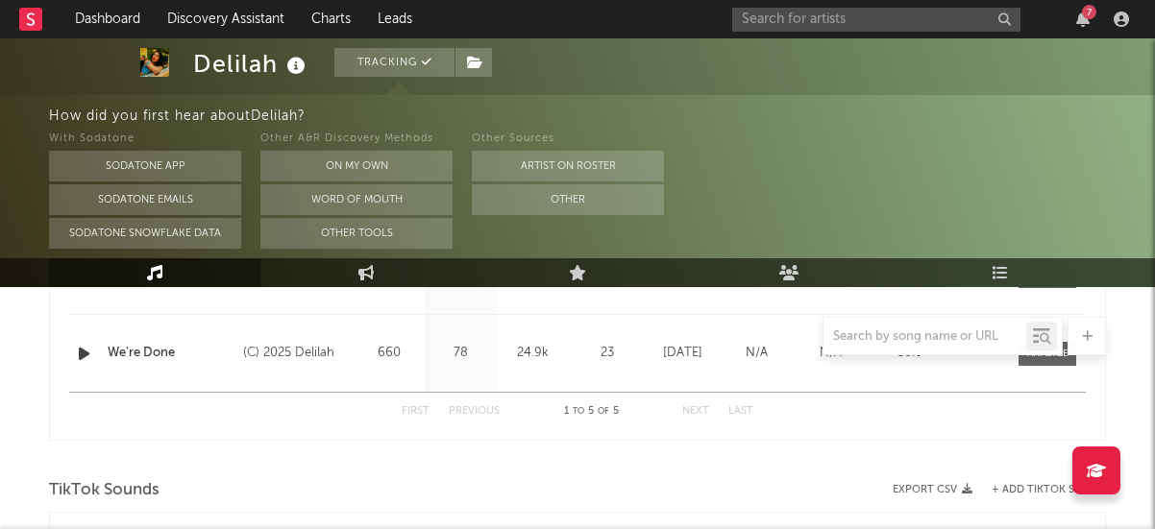
select select "1w"
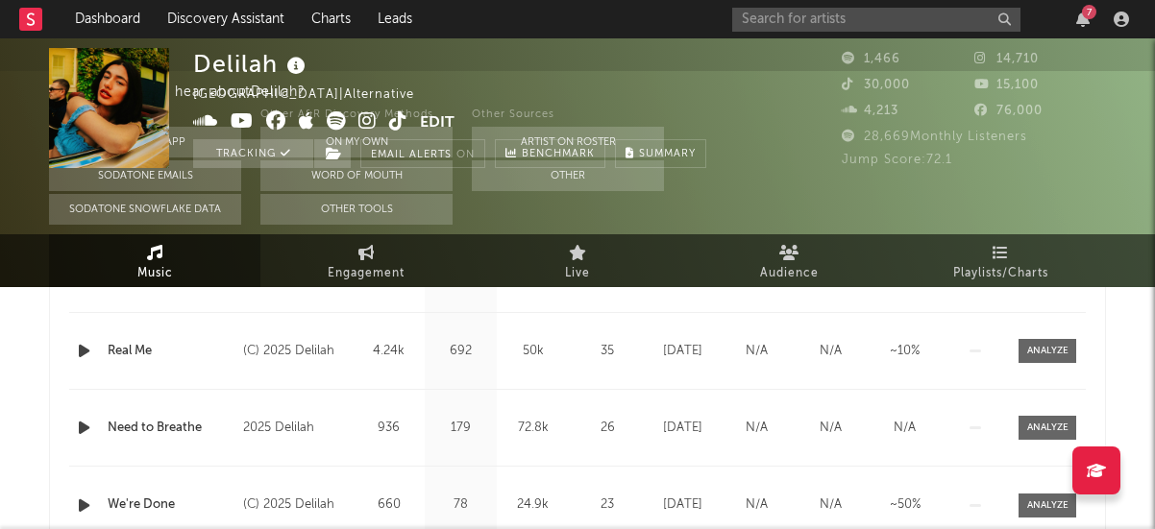
scroll to position [0, 0]
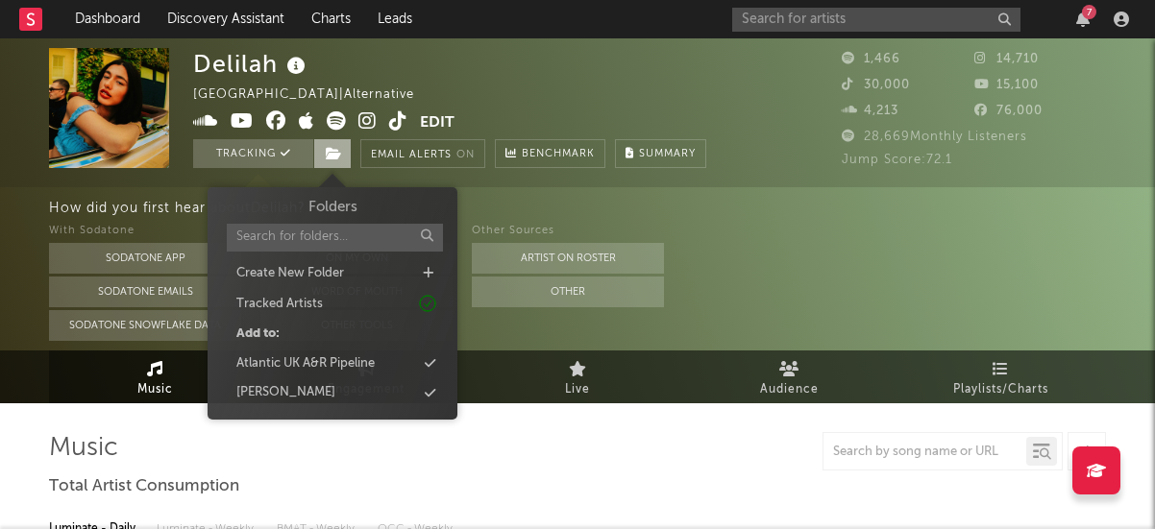
click at [334, 157] on icon at bounding box center [334, 153] width 16 height 13
click at [324, 395] on div "[PERSON_NAME]" at bounding box center [332, 392] width 221 height 25
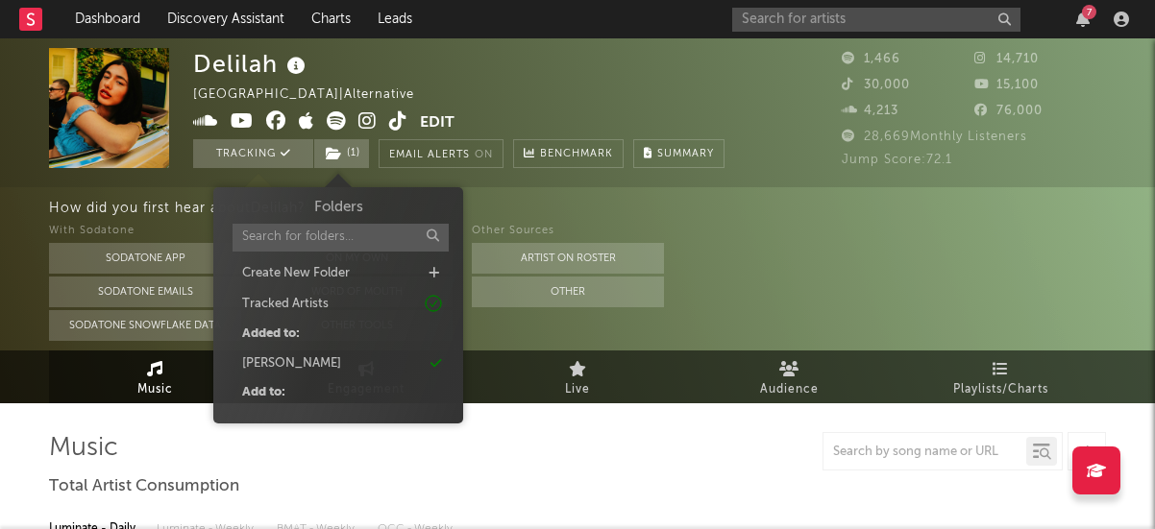
click at [595, 455] on div at bounding box center [577, 451] width 1057 height 38
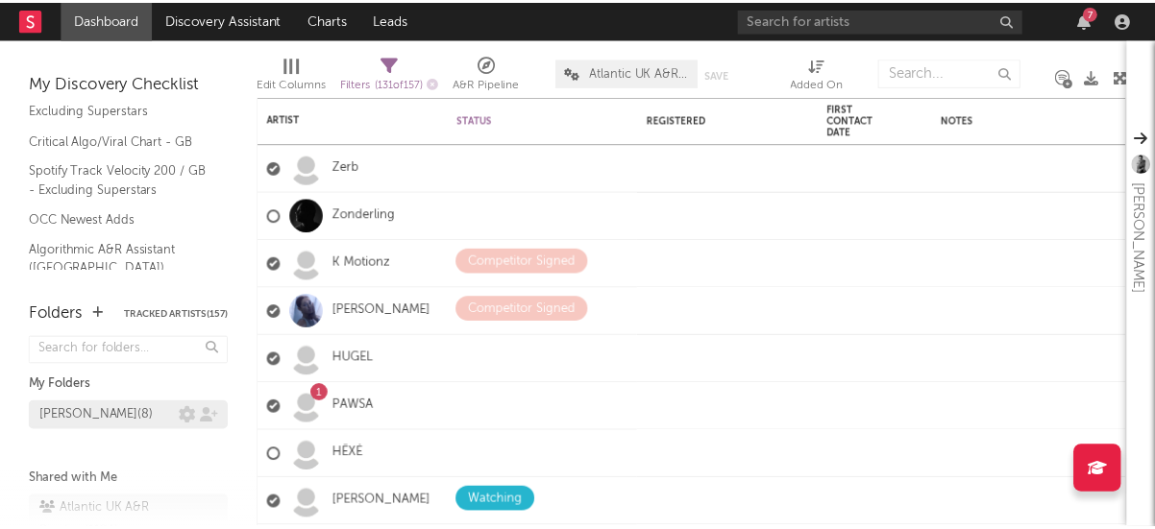
scroll to position [36, 0]
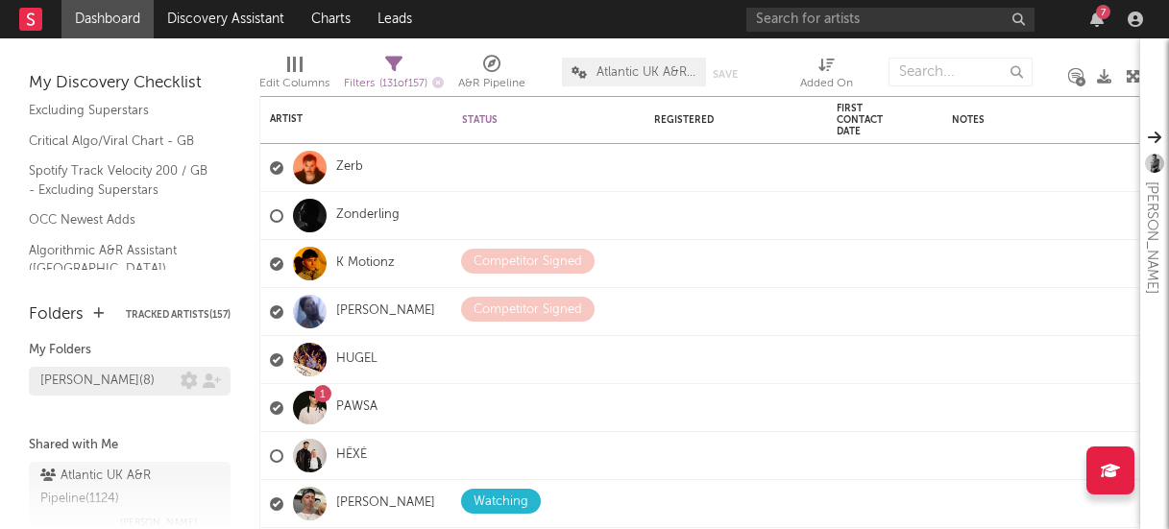
click at [110, 381] on div "Kevin Signed ( 8 )" at bounding box center [97, 381] width 114 height 23
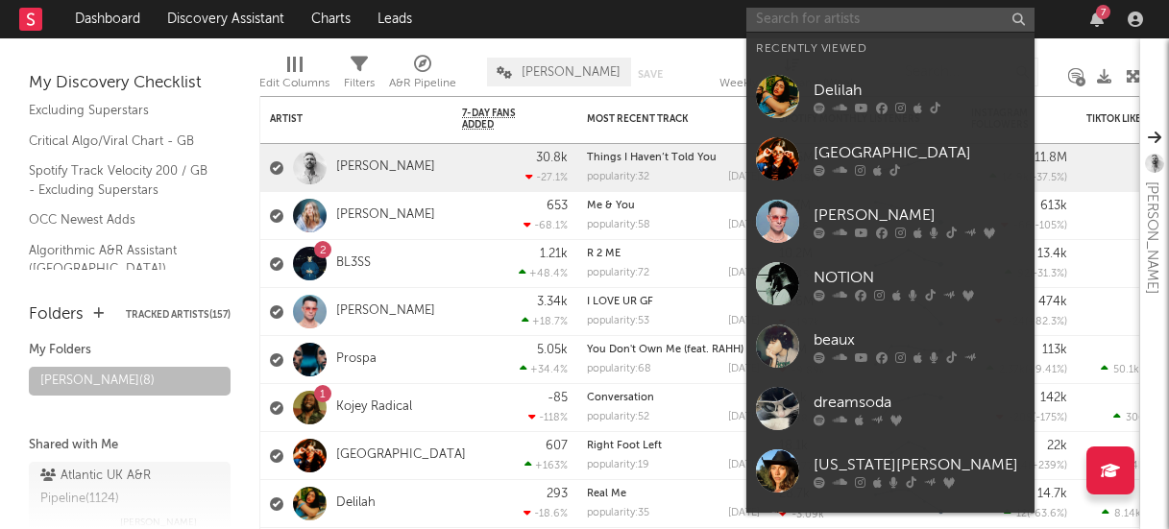
click at [811, 18] on input "text" at bounding box center [890, 20] width 288 height 24
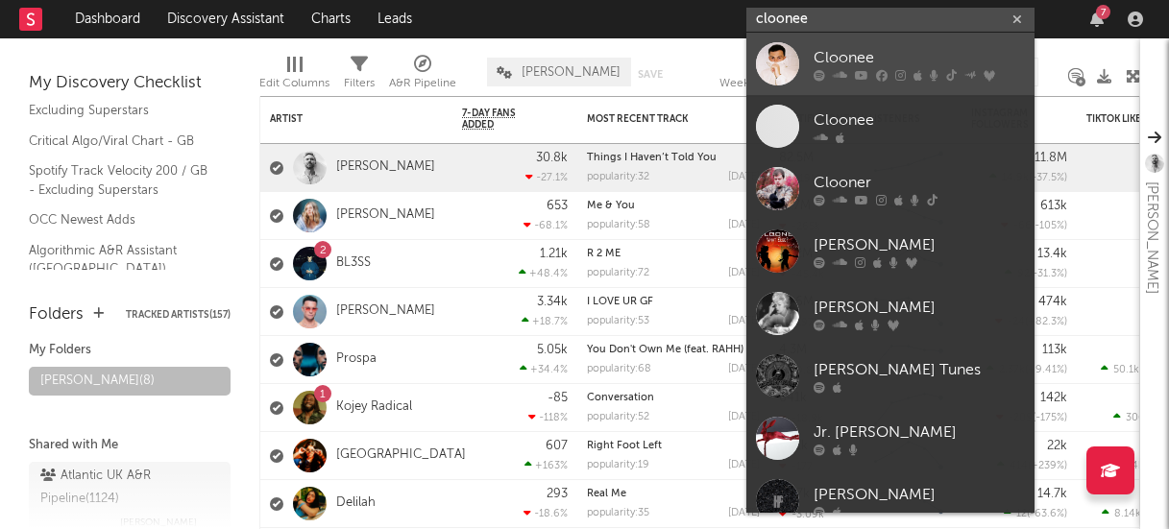
type input "cloonee"
click at [856, 53] on div "Cloonee" at bounding box center [919, 57] width 211 height 23
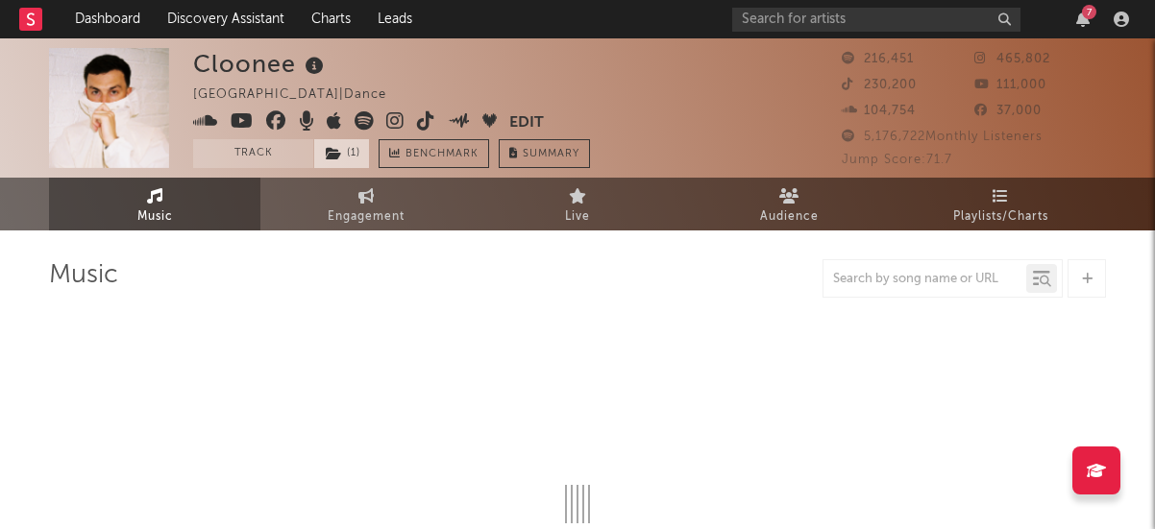
click at [352, 157] on span "( 1 )" at bounding box center [341, 153] width 57 height 29
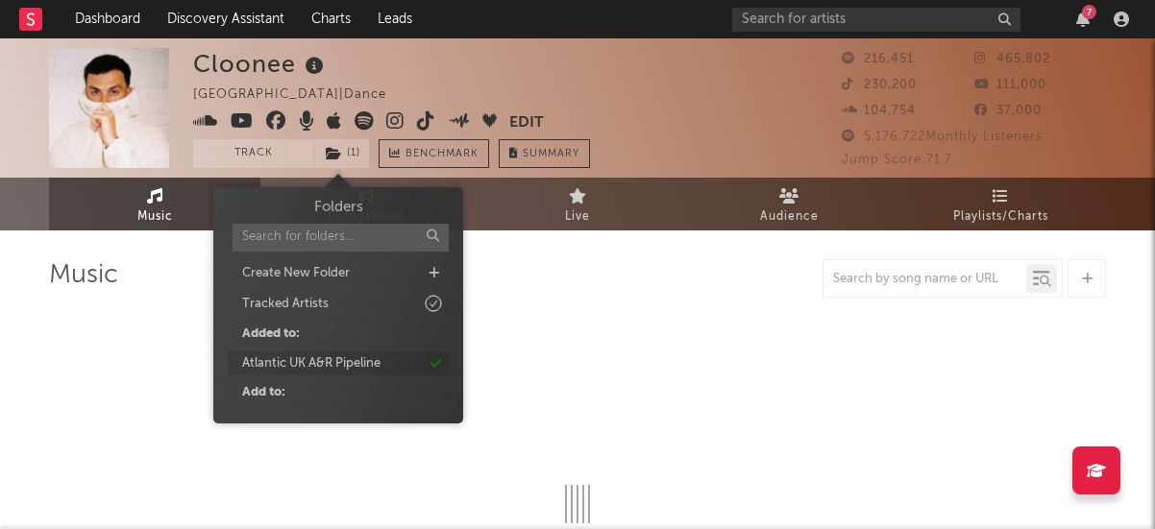
select select "6m"
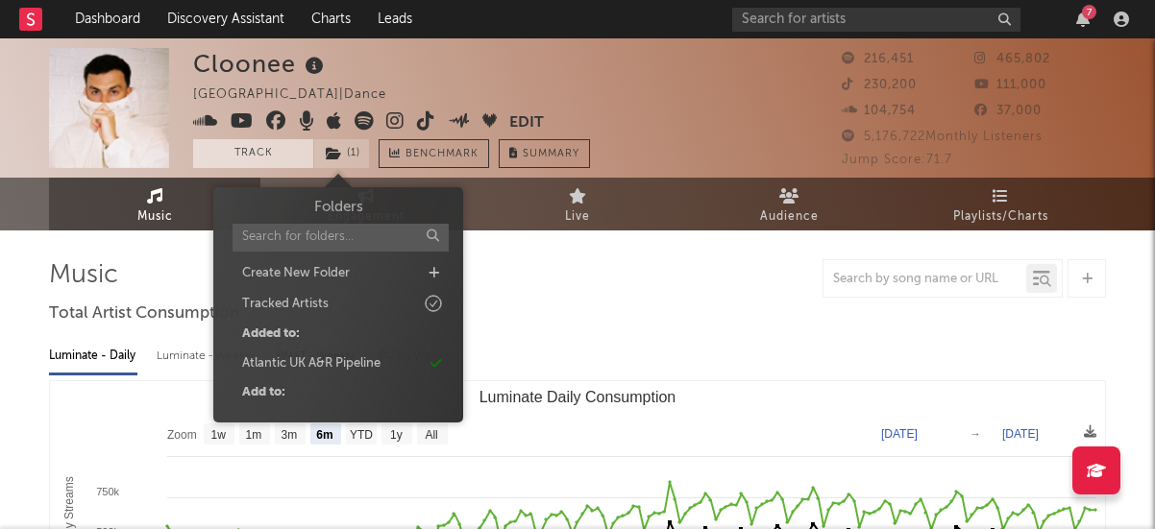
click at [245, 164] on button "Track" at bounding box center [253, 153] width 120 height 29
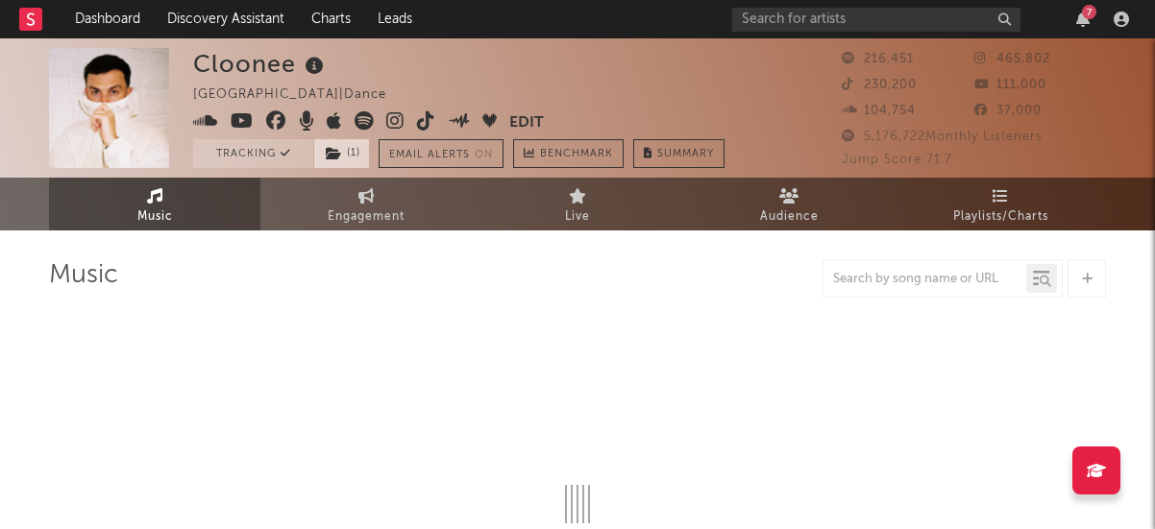
click at [343, 154] on span "( 1 )" at bounding box center [341, 153] width 57 height 29
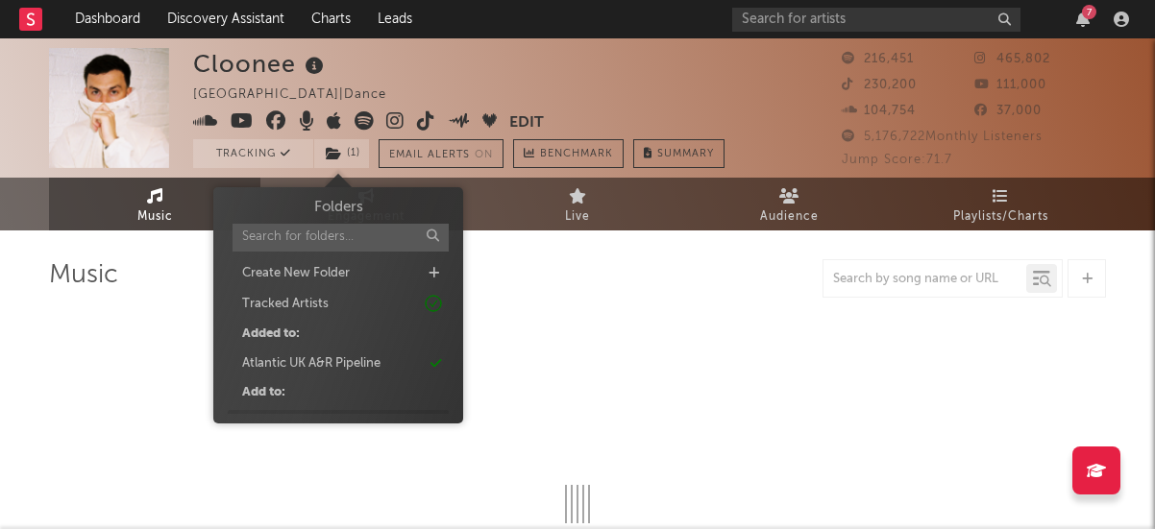
select select "6m"
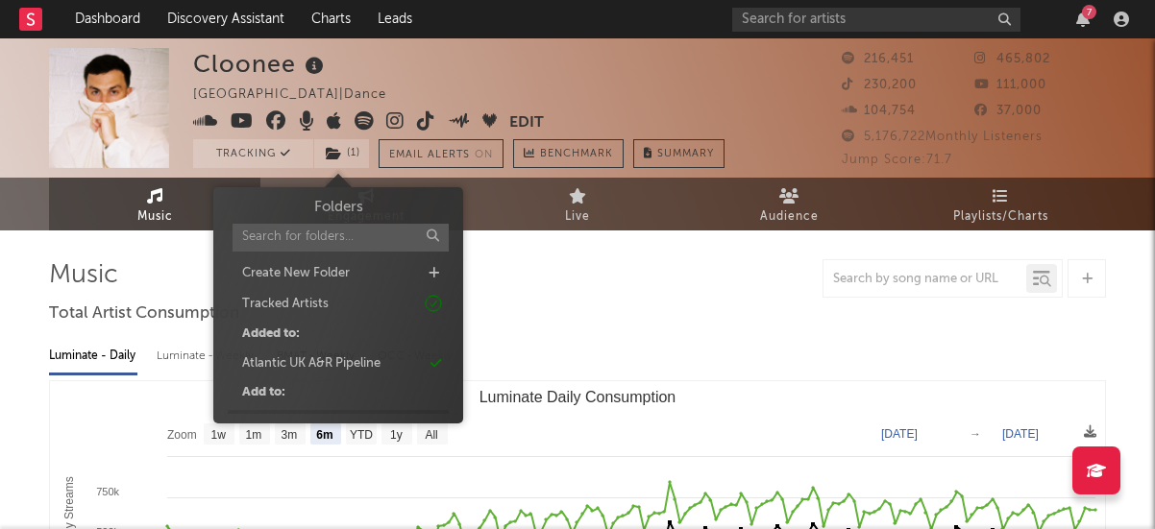
scroll to position [26, 0]
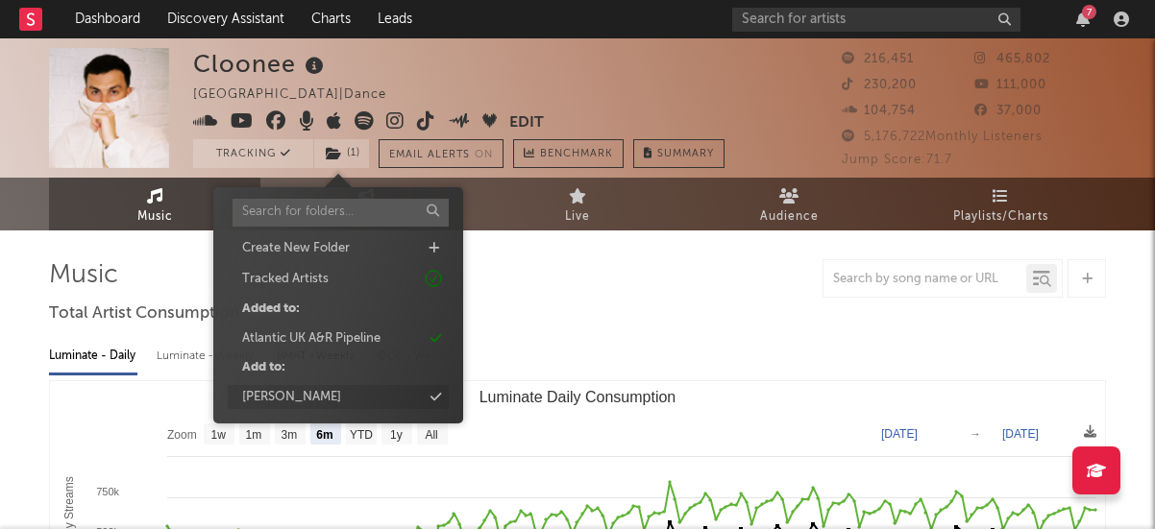
click at [273, 394] on div "[PERSON_NAME]" at bounding box center [291, 397] width 99 height 19
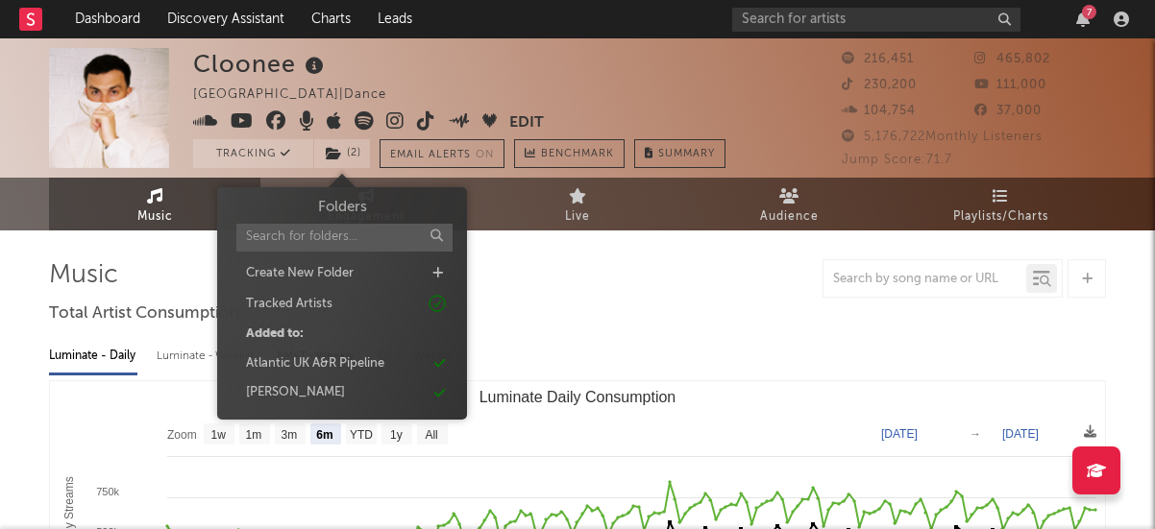
click at [645, 295] on div at bounding box center [577, 278] width 1057 height 38
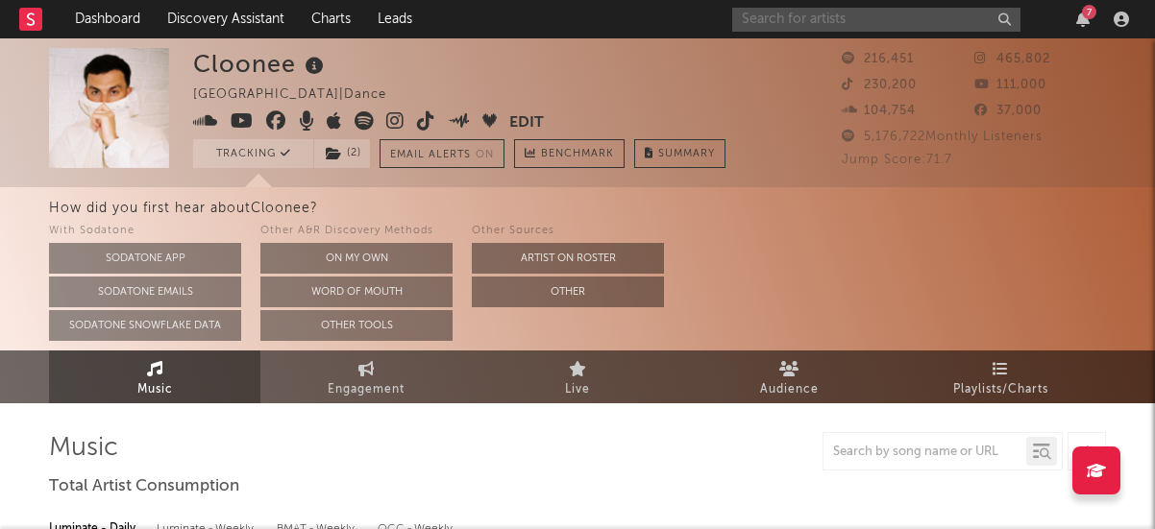
click at [812, 17] on input "text" at bounding box center [876, 20] width 288 height 24
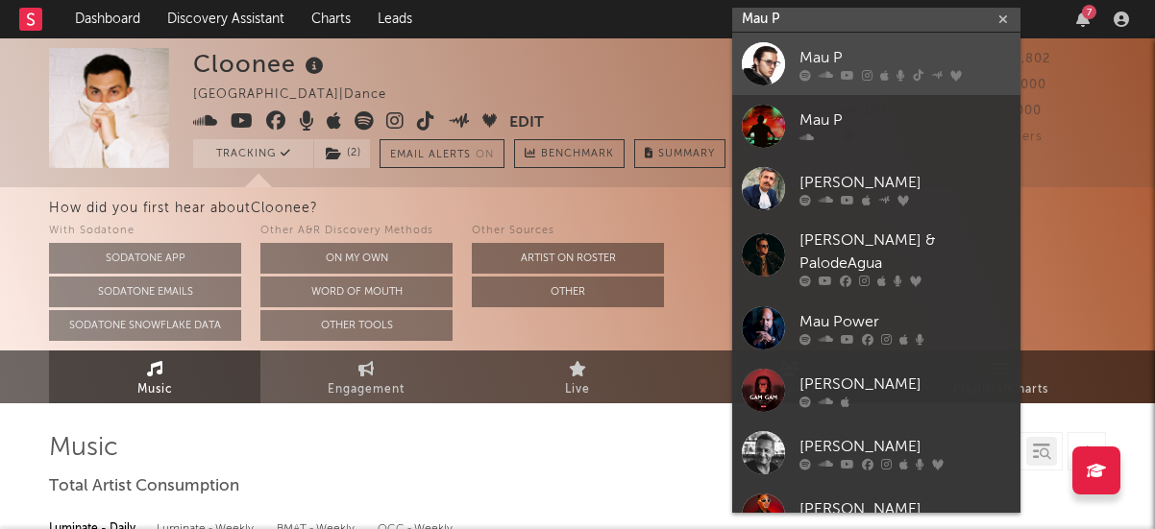
type input "Mau P"
click at [842, 55] on div "Mau P" at bounding box center [904, 57] width 211 height 23
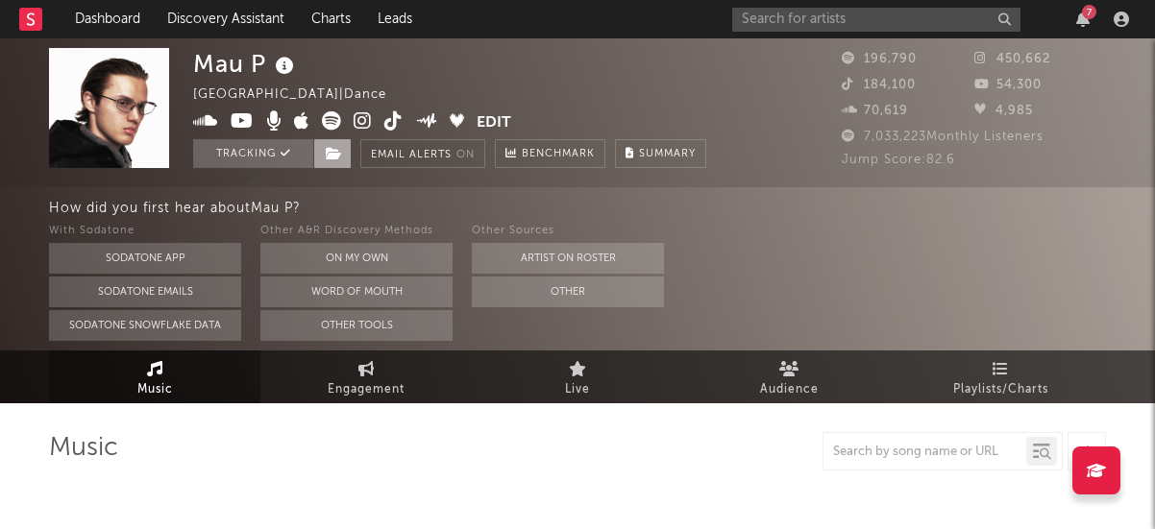
click at [321, 158] on span at bounding box center [332, 153] width 38 height 29
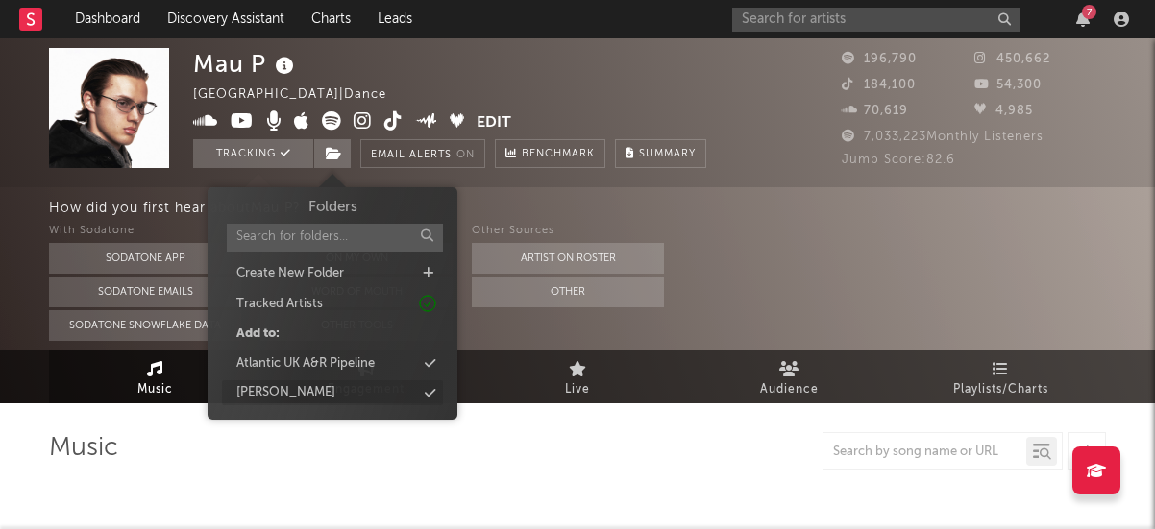
select select "6m"
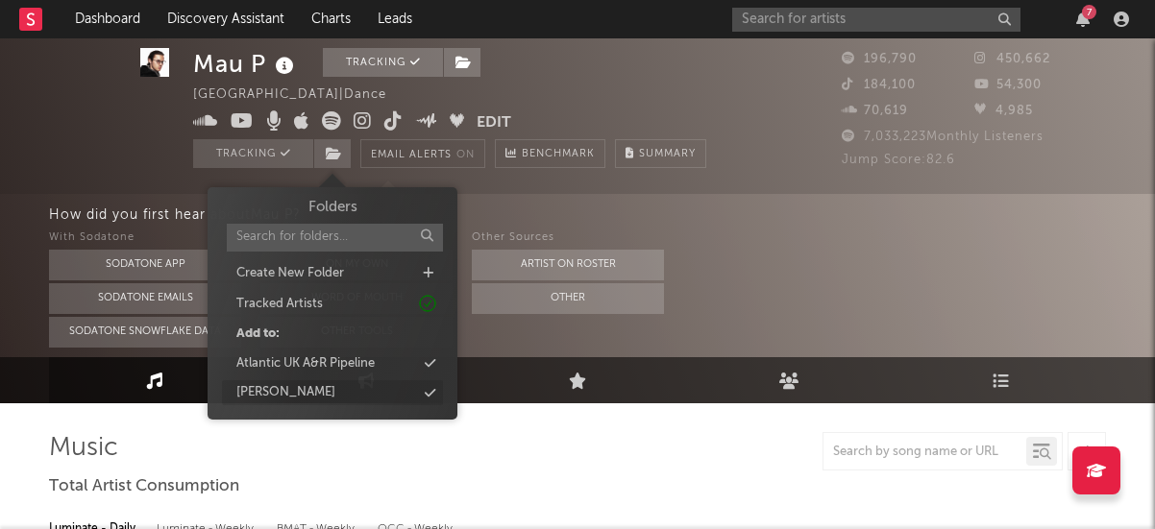
scroll to position [15, 0]
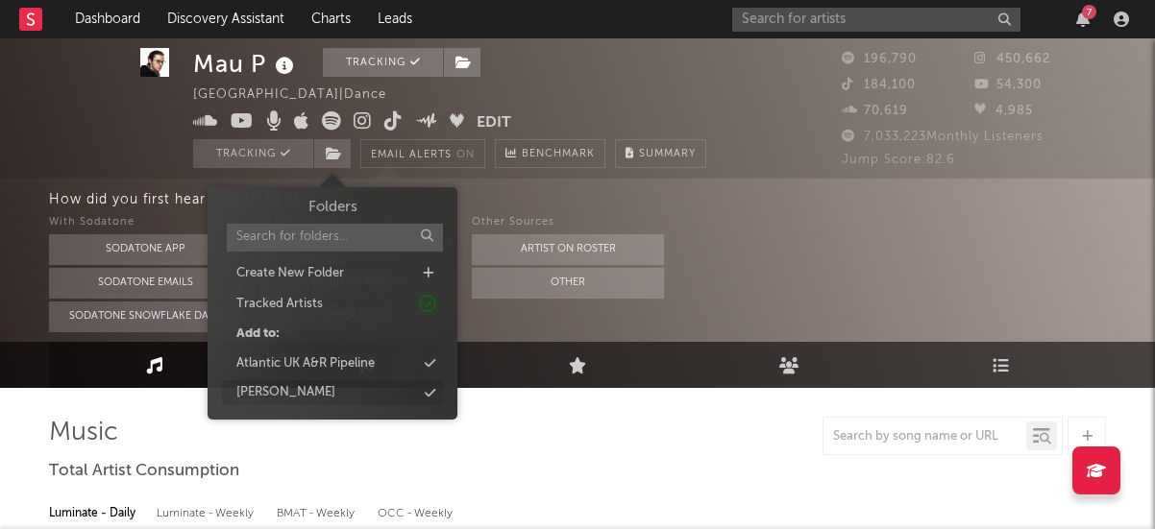
click at [284, 396] on div "[PERSON_NAME]" at bounding box center [285, 392] width 99 height 19
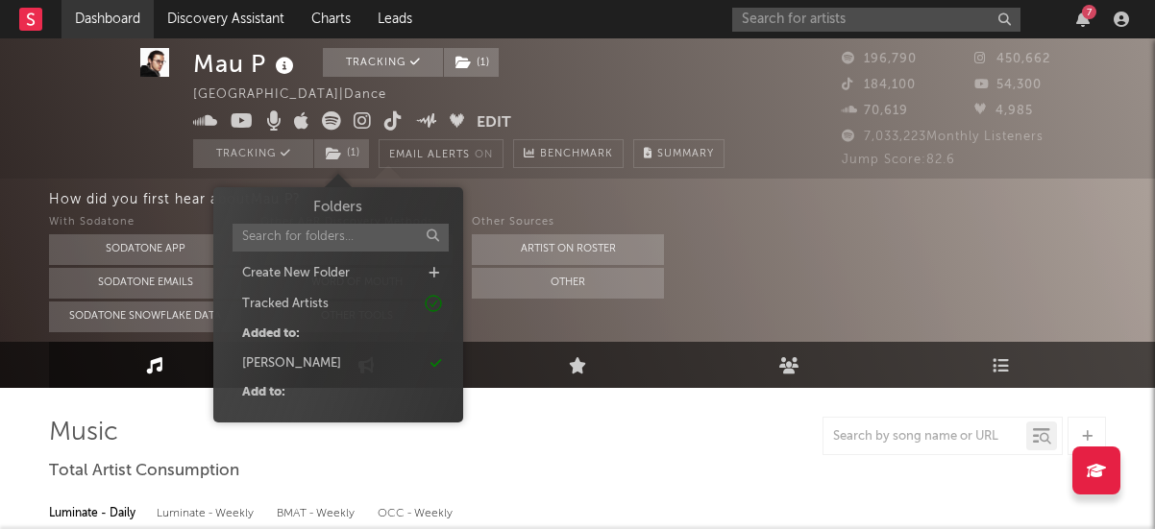
click at [94, 16] on link "Dashboard" at bounding box center [107, 19] width 92 height 38
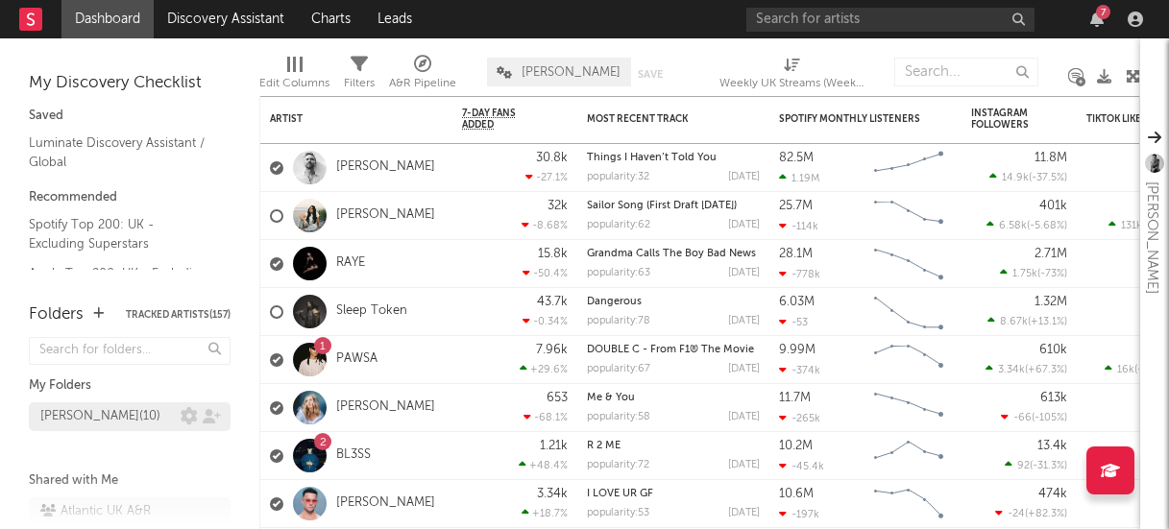
click at [89, 426] on div "Kevin Signed ( 10 )" at bounding box center [100, 416] width 120 height 23
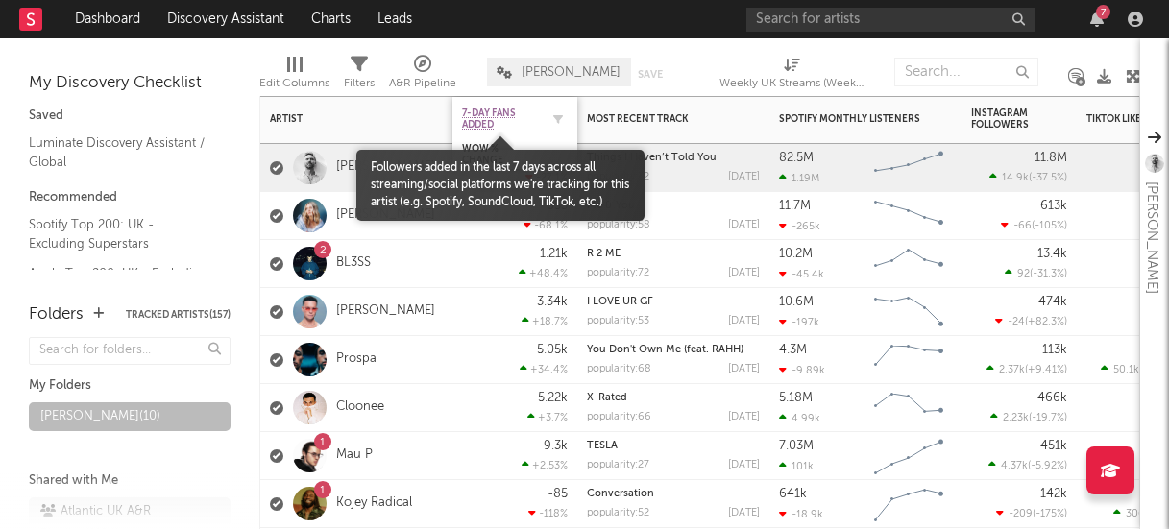
click at [520, 127] on span "7-Day Fans Added" at bounding box center [500, 119] width 77 height 23
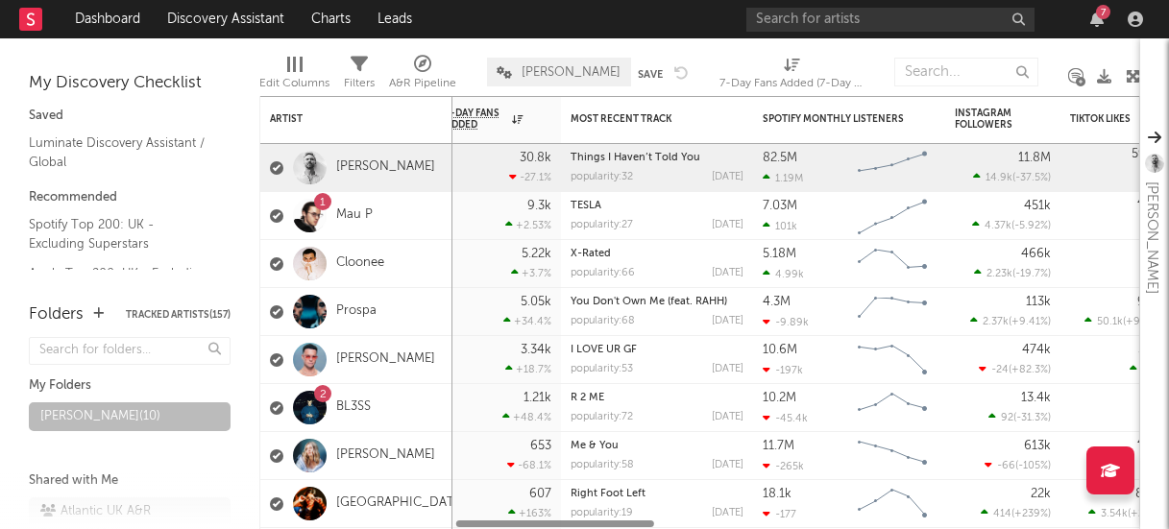
click at [289, 80] on div "Edit Columns" at bounding box center [294, 83] width 70 height 23
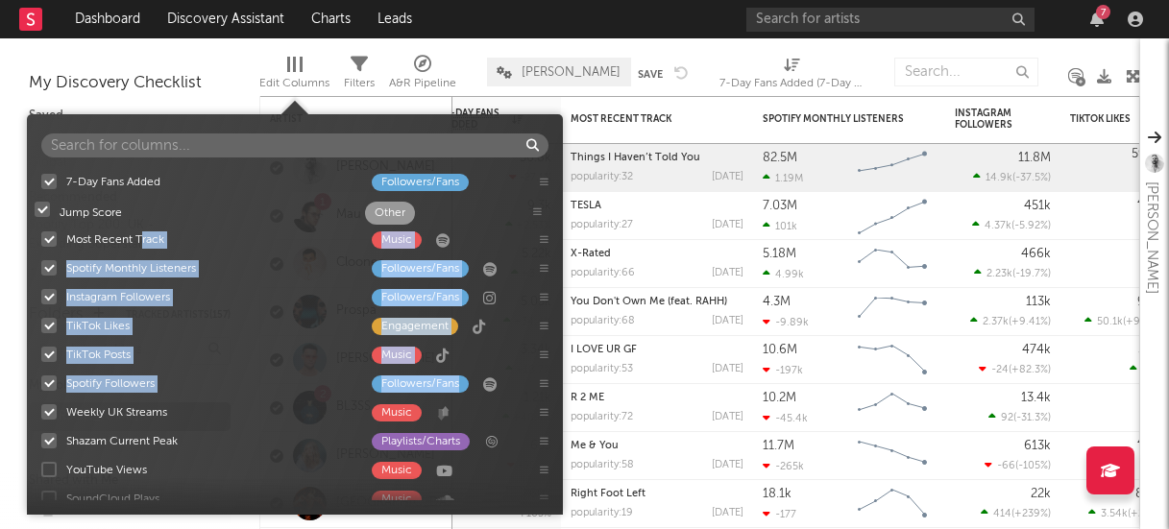
drag, startPoint x: 149, startPoint y: 382, endPoint x: 141, endPoint y: 211, distance: 171.1
click at [141, 211] on div "7-Day Fans Added Followers/Fans Most Recent Track Music Spotify Monthly Listene…" at bounding box center [295, 333] width 536 height 333
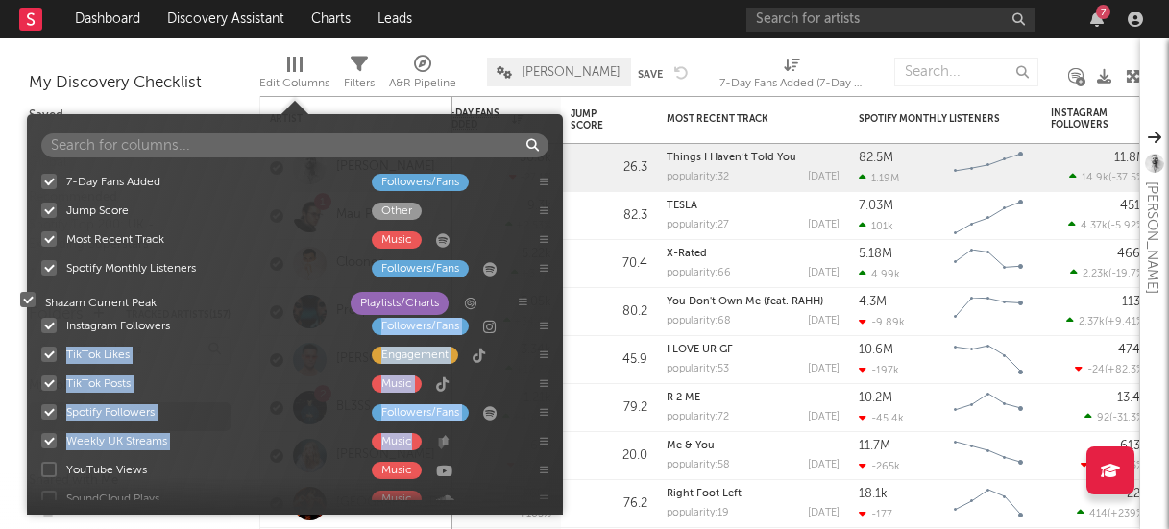
drag, startPoint x: 196, startPoint y: 441, endPoint x: 175, endPoint y: 300, distance: 142.8
click at [175, 300] on div "7-Day Fans Added Followers/Fans Jump Score Other Most Recent Track Music Spotif…" at bounding box center [295, 333] width 536 height 333
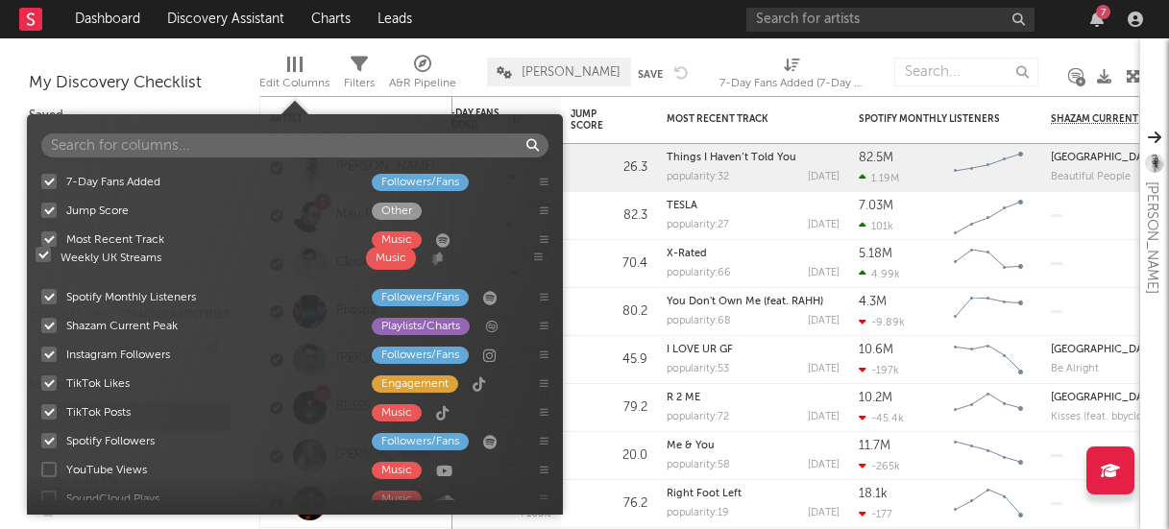
drag, startPoint x: 189, startPoint y: 442, endPoint x: 183, endPoint y: 256, distance: 186.4
click at [183, 256] on div "7-Day Fans Added Followers/Fans Jump Score Other Most Recent Track Music Spotif…" at bounding box center [295, 333] width 536 height 333
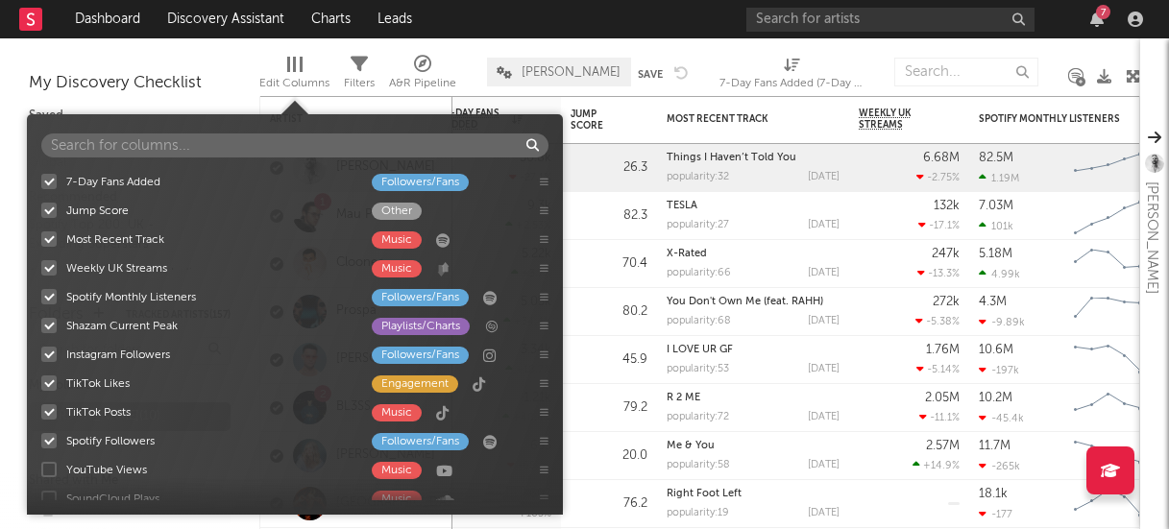
click at [207, 40] on div "My Discovery Checklist Saved Luminate Discovery Assistant / Global Recommended …" at bounding box center [129, 161] width 259 height 246
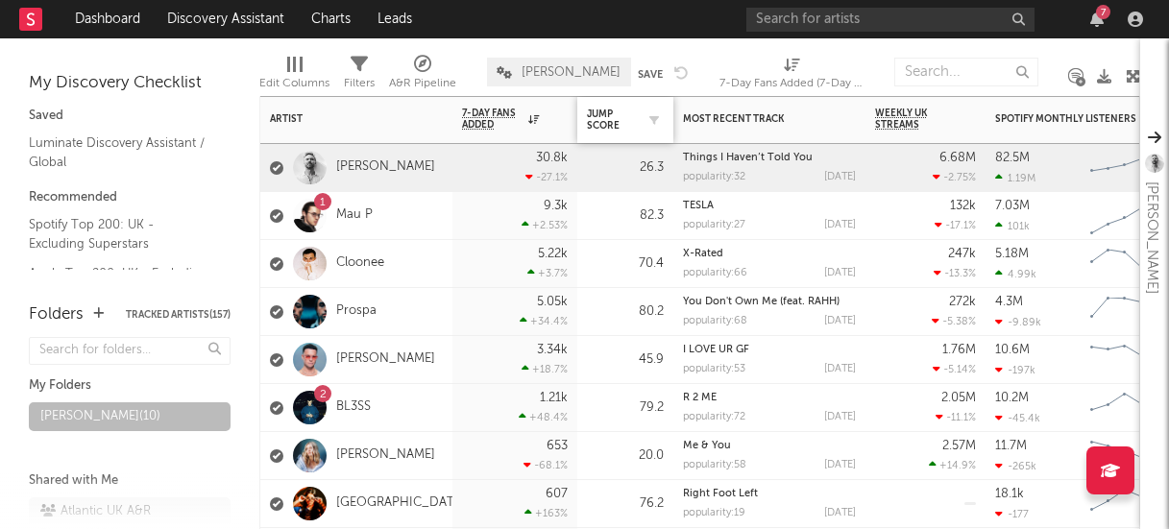
click at [632, 132] on div "Jump Score" at bounding box center [625, 120] width 77 height 40
click at [616, 128] on div "Jump Score" at bounding box center [611, 120] width 48 height 23
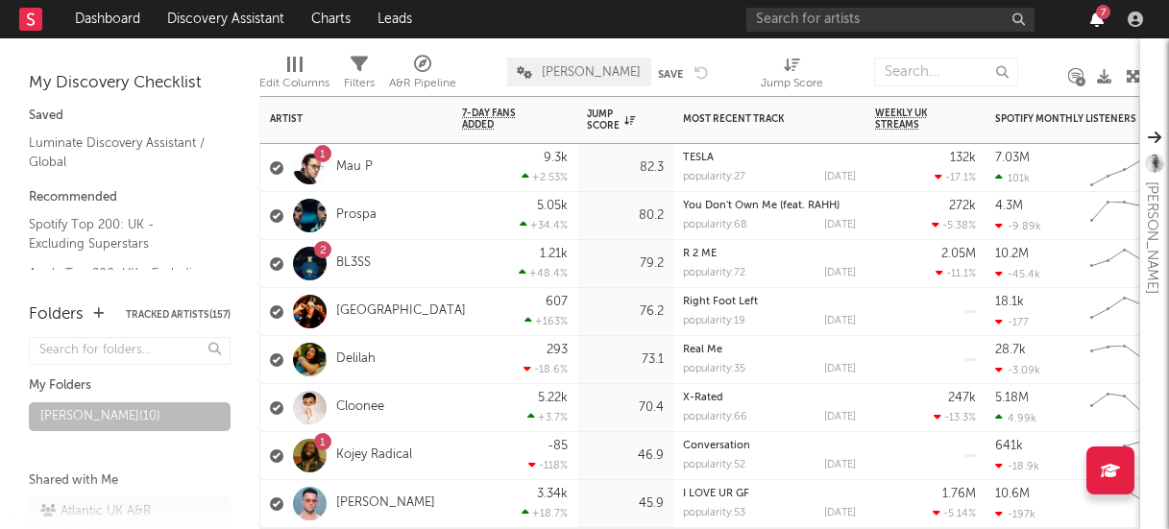
click at [1100, 18] on icon "button" at bounding box center [1096, 19] width 13 height 15
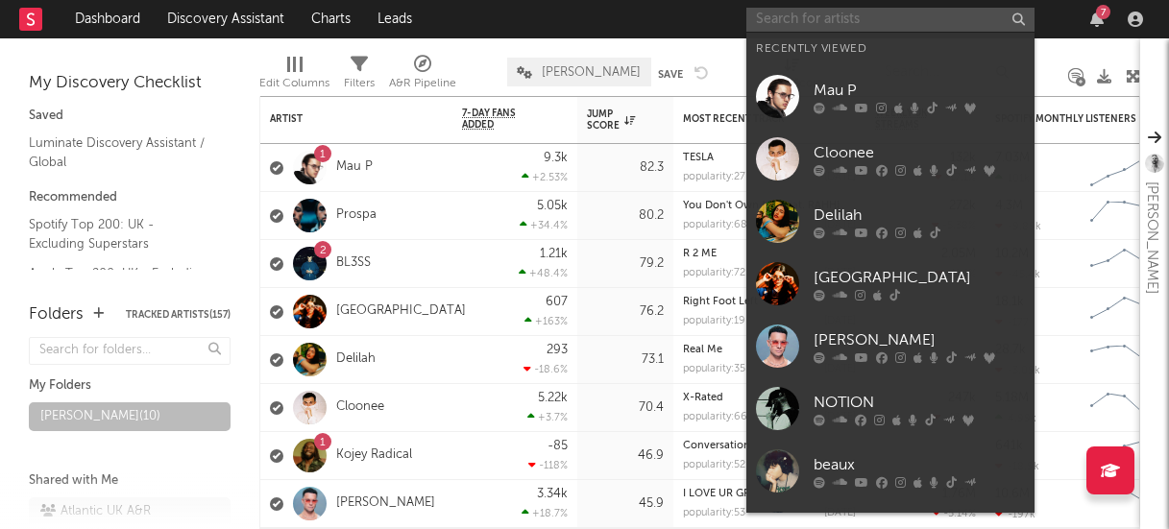
click at [917, 8] on input "text" at bounding box center [890, 20] width 288 height 24
